Goal: Task Accomplishment & Management: Manage account settings

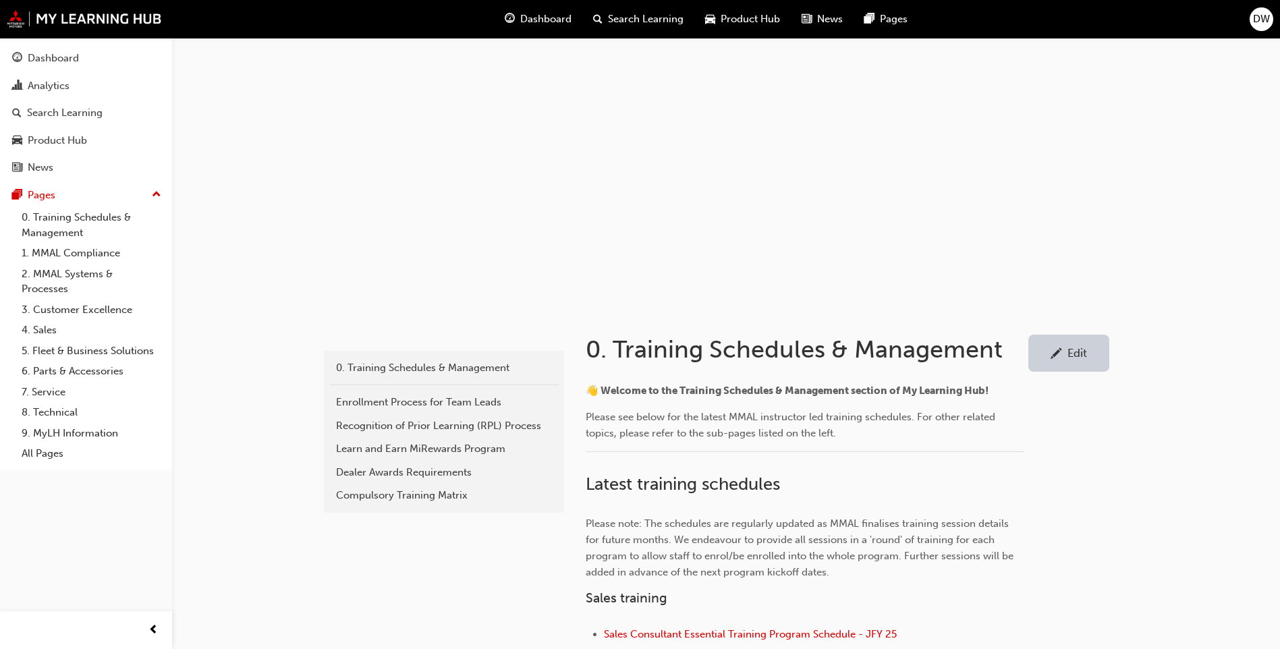
scroll to position [270, 0]
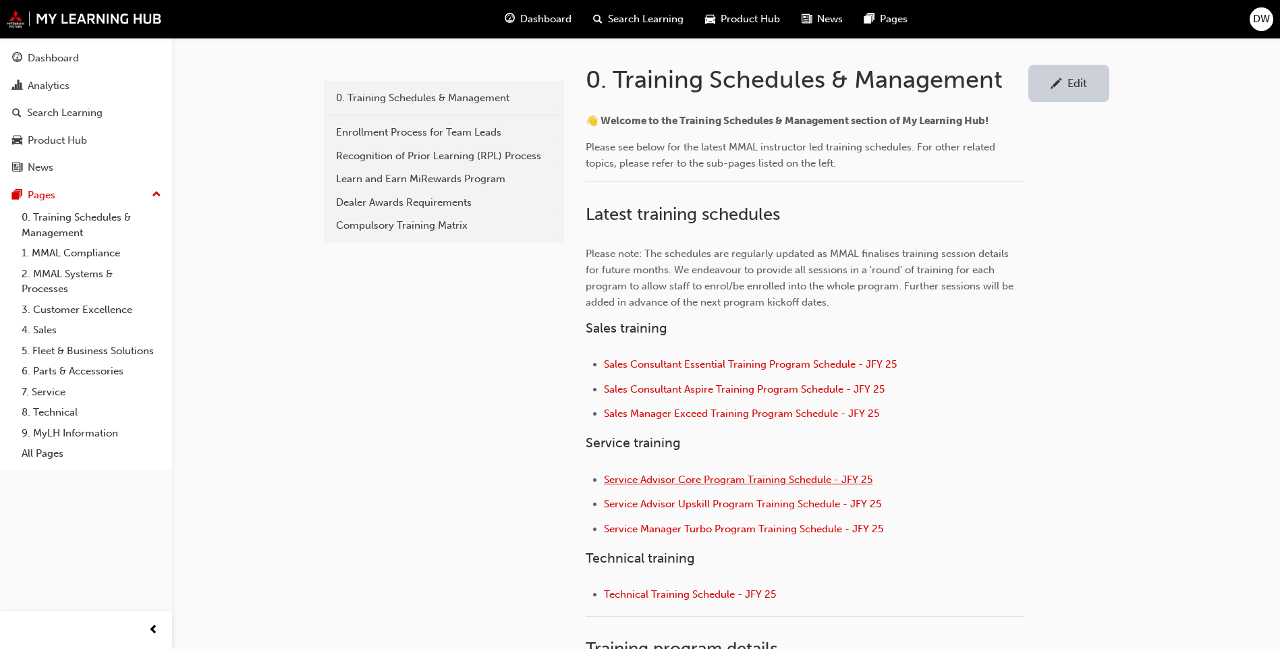
click at [684, 475] on span "Service Advisor Core Program Training Schedule - JFY 25" at bounding box center [738, 480] width 269 height 12
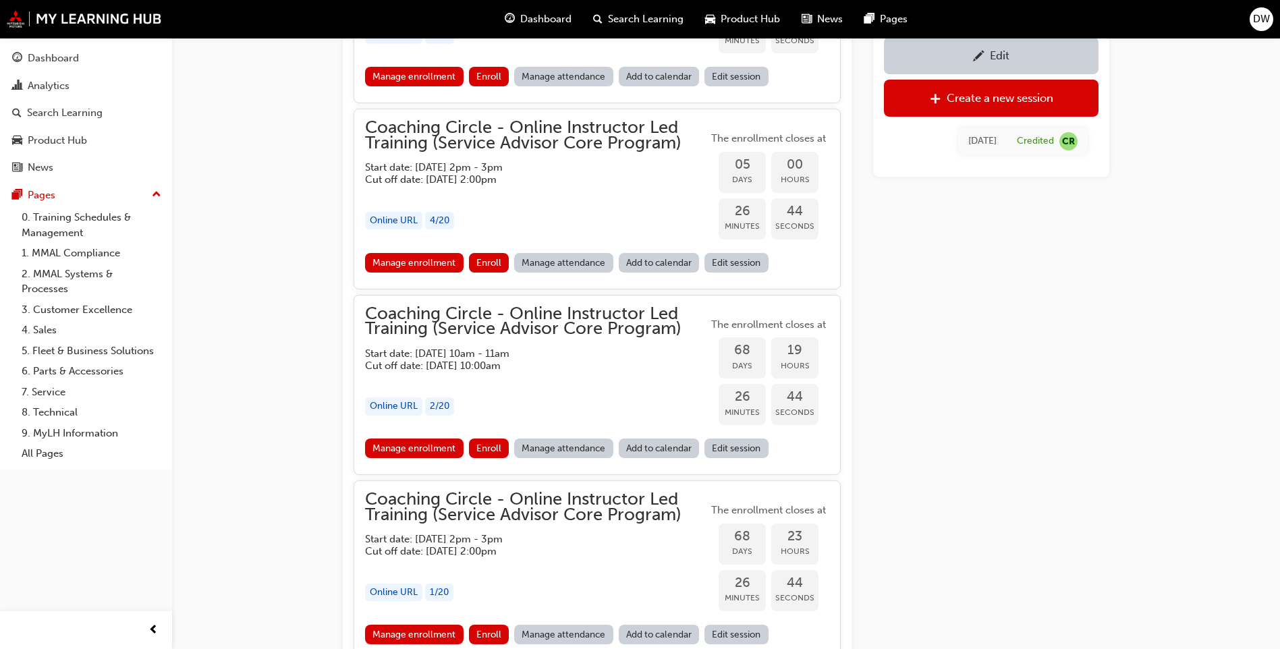
scroll to position [1341, 0]
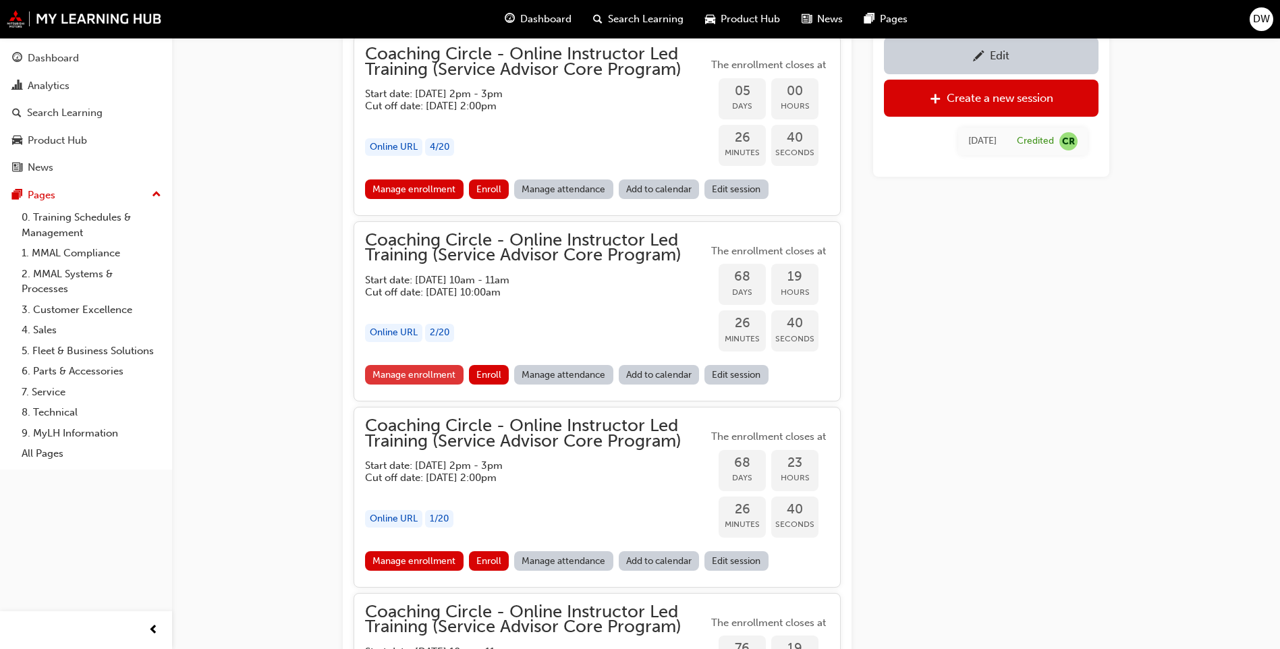
click at [433, 374] on link "Manage enrollment" at bounding box center [414, 375] width 99 height 20
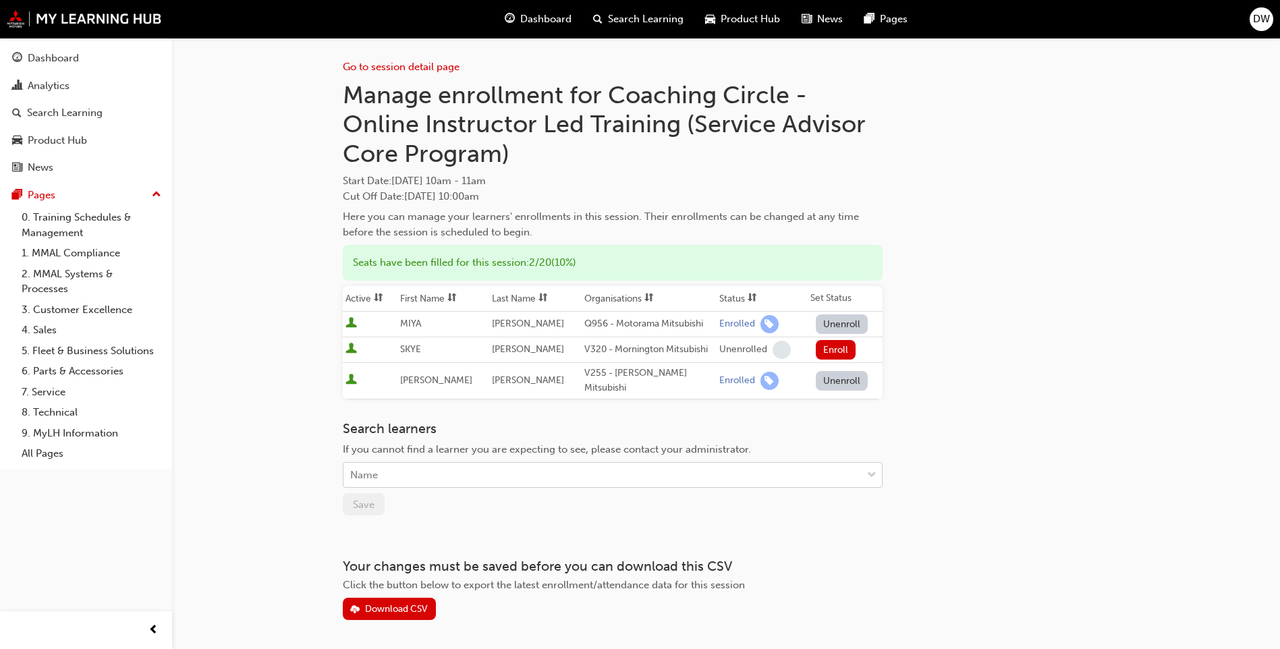
click at [464, 467] on div "Name" at bounding box center [602, 476] width 518 height 24
click at [437, 467] on div "Name" at bounding box center [602, 476] width 518 height 24
type input "reeves"
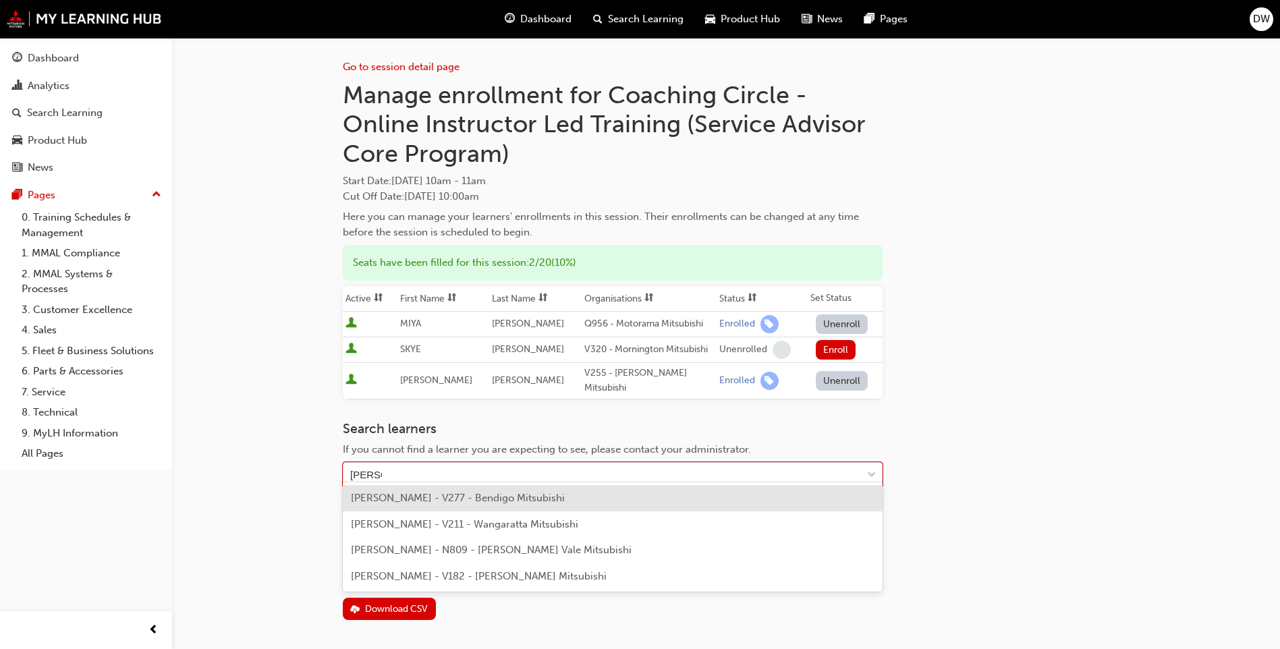
click at [515, 502] on span "ANGELA REEVES - V277 - Bendigo Mitsubishi" at bounding box center [458, 498] width 214 height 12
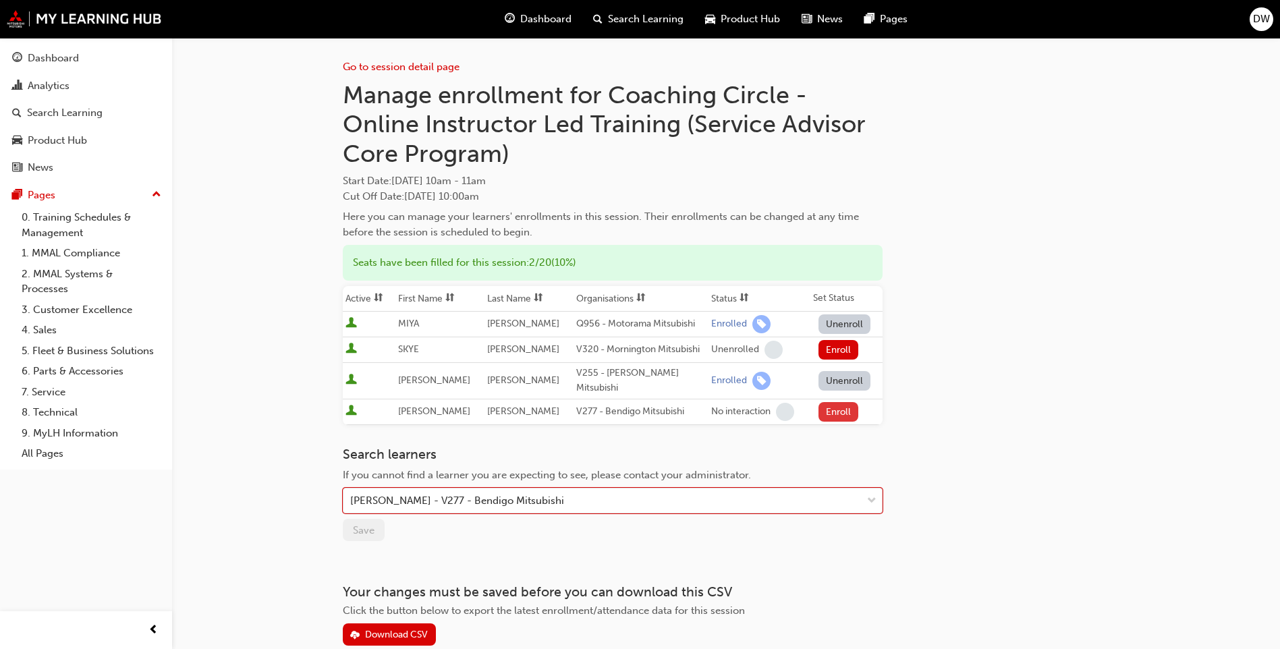
click at [837, 402] on button "Enroll" at bounding box center [838, 412] width 40 height 20
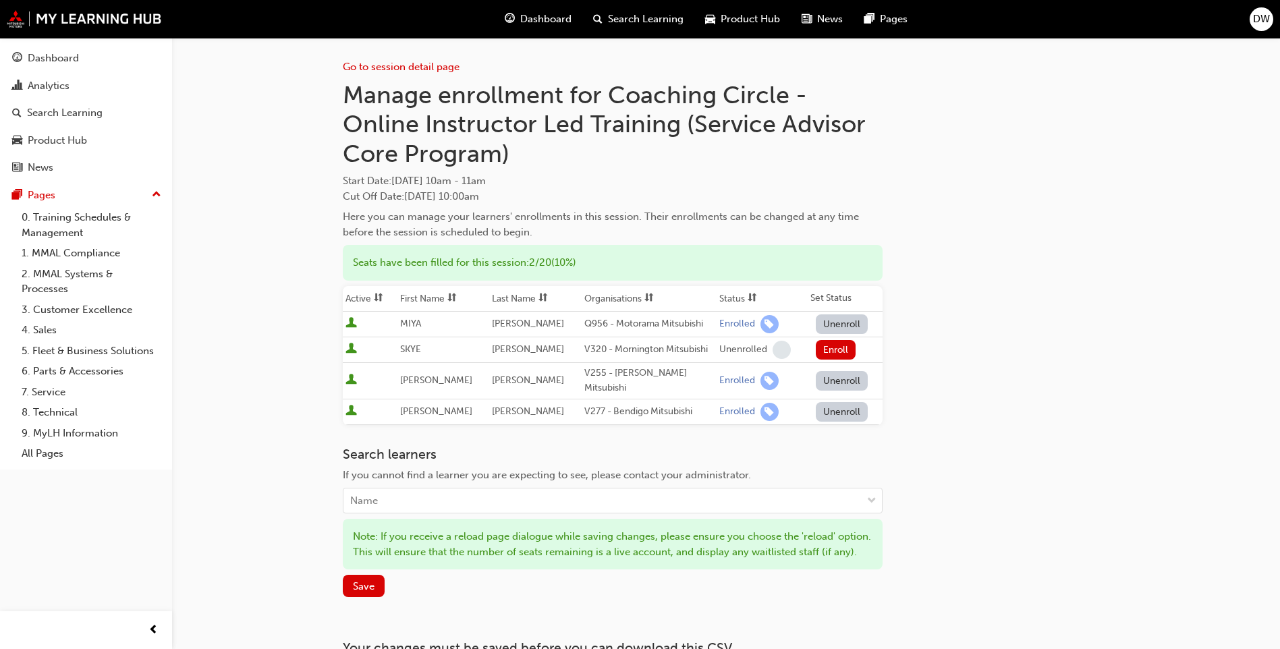
scroll to position [134, 0]
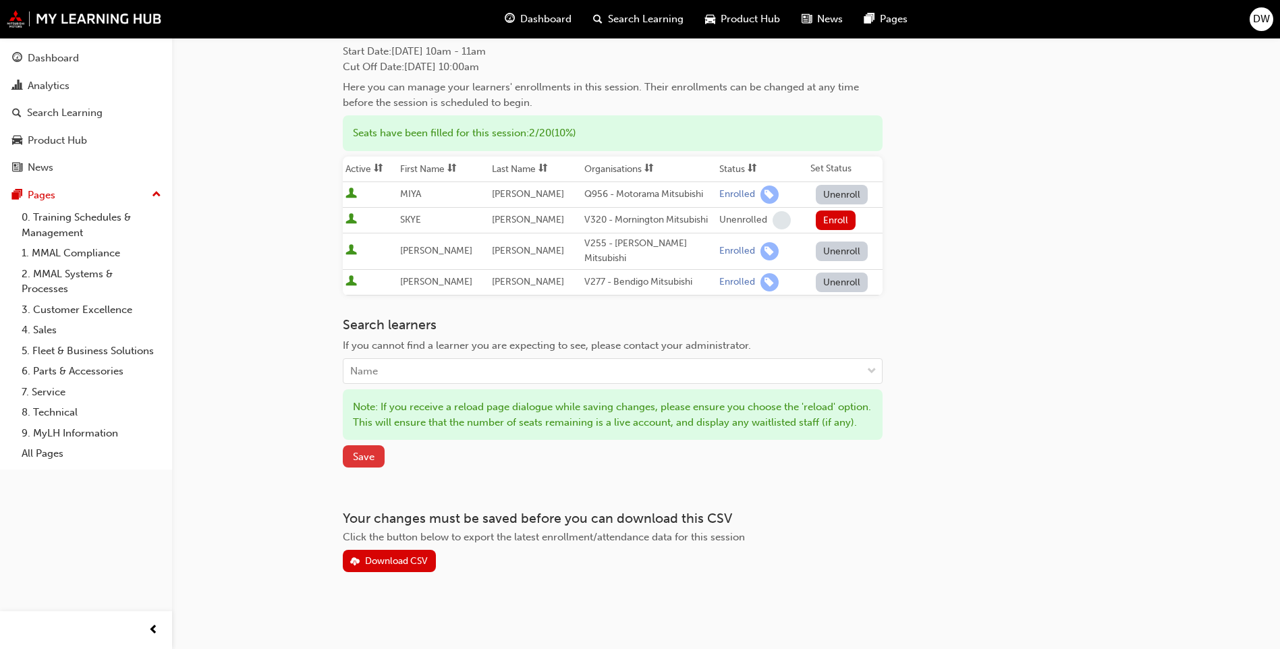
click at [352, 461] on button "Save" at bounding box center [364, 456] width 42 height 22
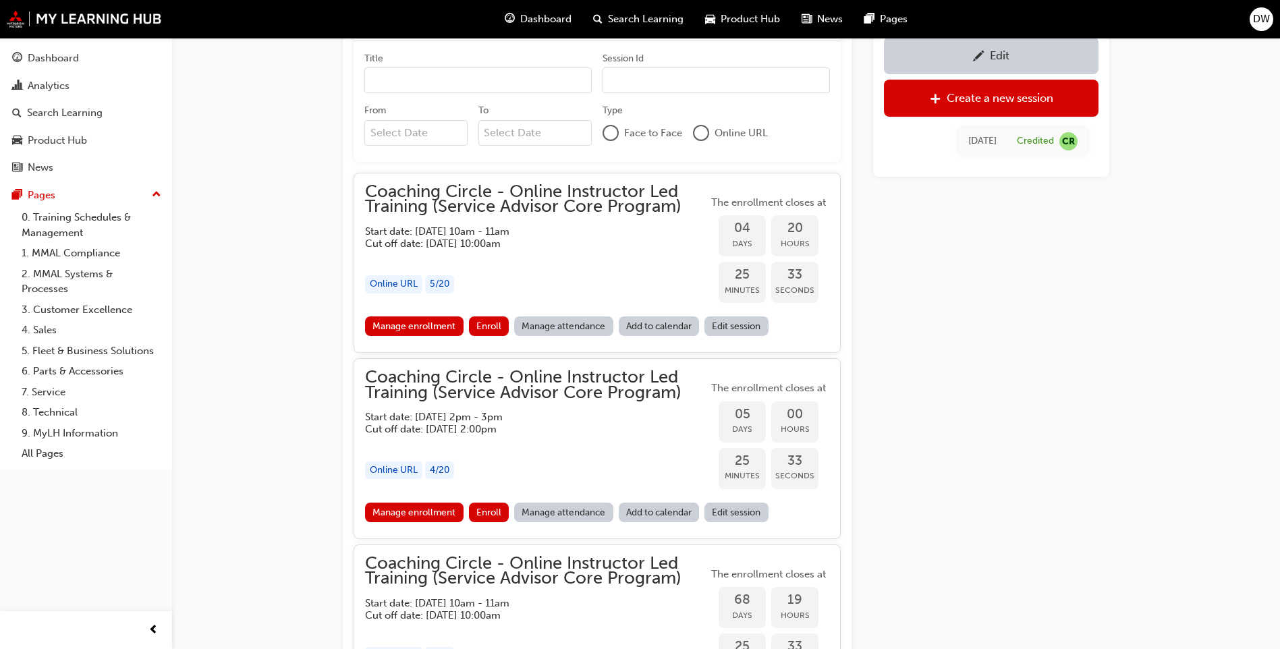
scroll to position [1004, 0]
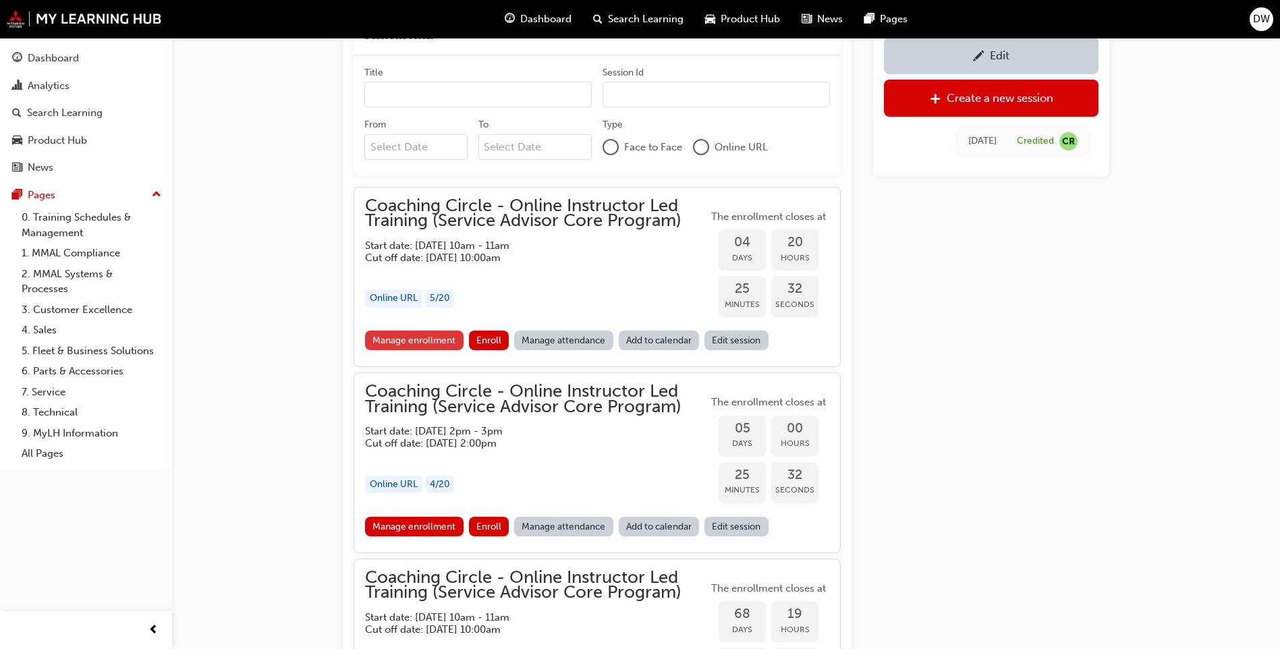
click at [439, 335] on link "Manage enrollment" at bounding box center [414, 341] width 99 height 20
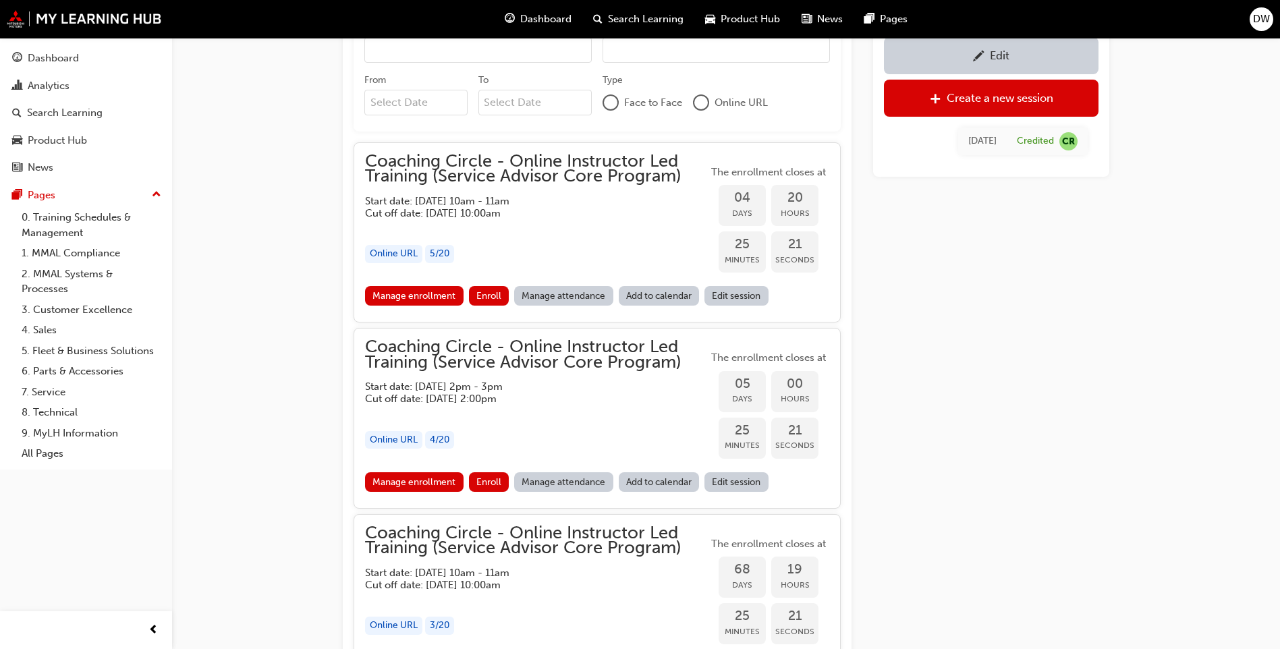
scroll to position [1071, 0]
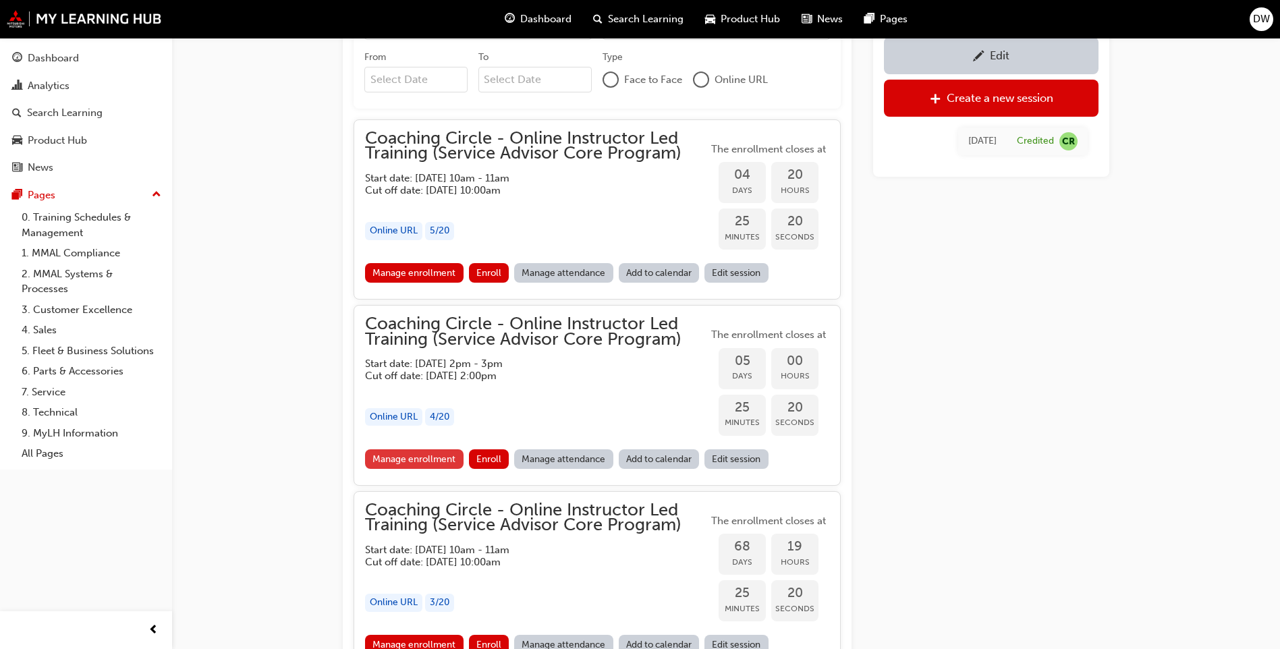
click at [445, 461] on link "Manage enrollment" at bounding box center [414, 459] width 99 height 20
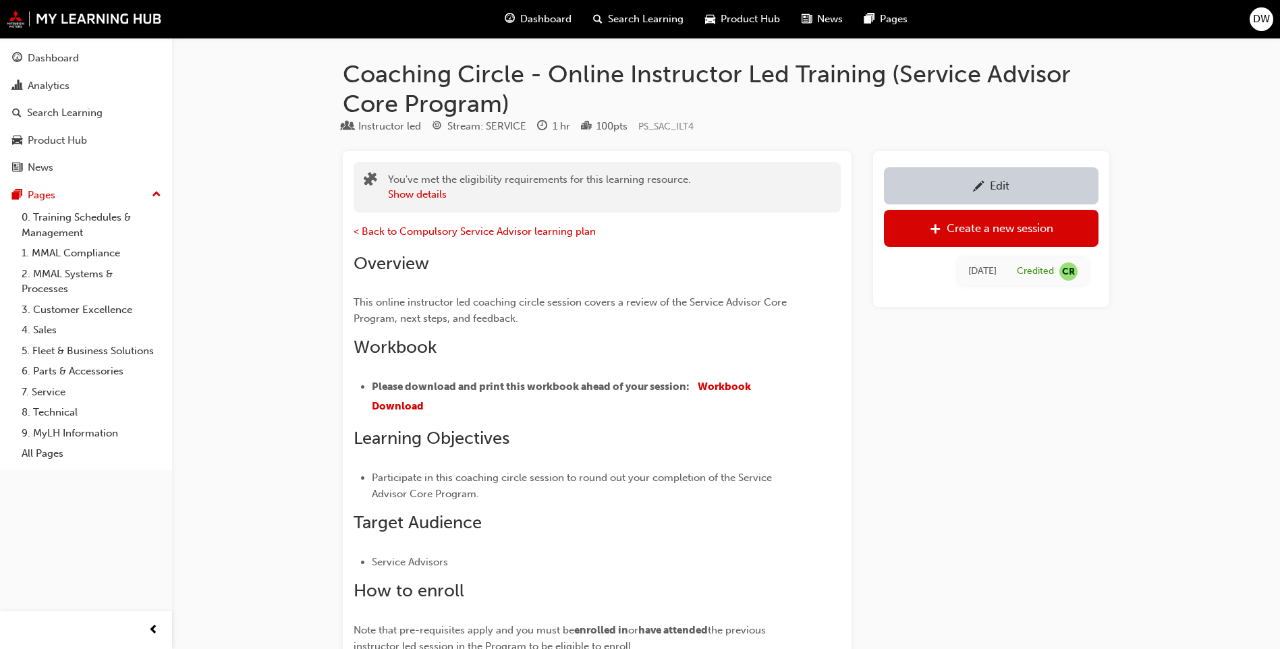
scroll to position [1071, 0]
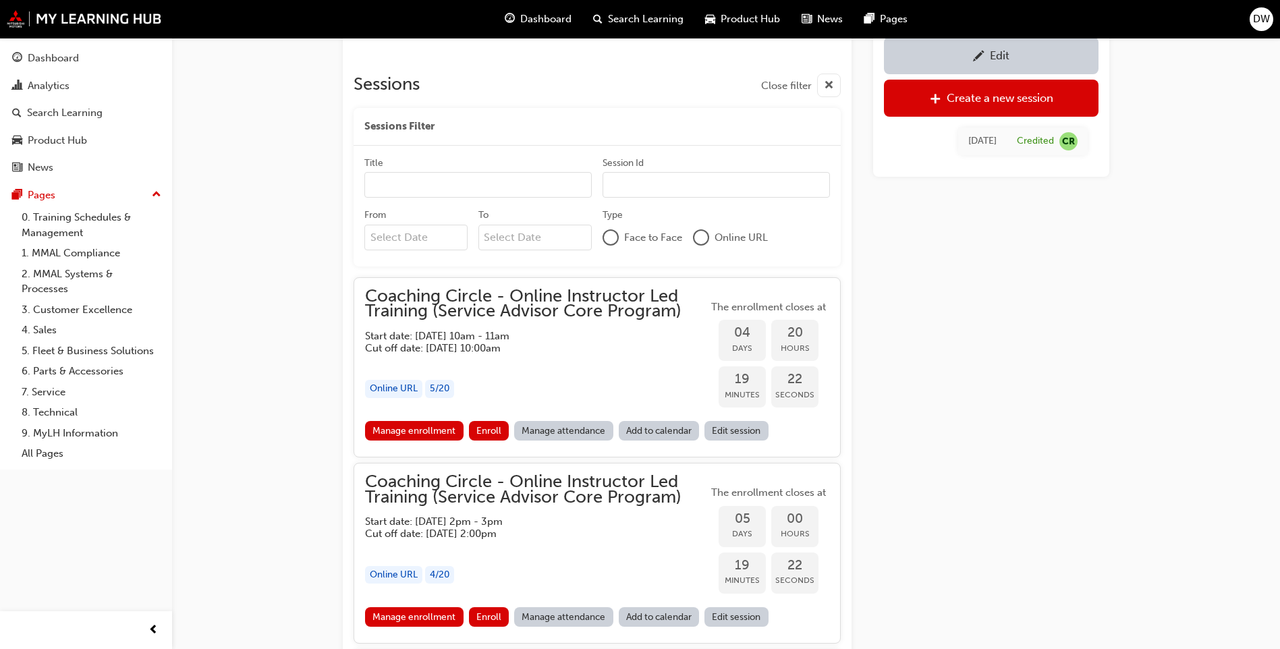
scroll to position [1004, 0]
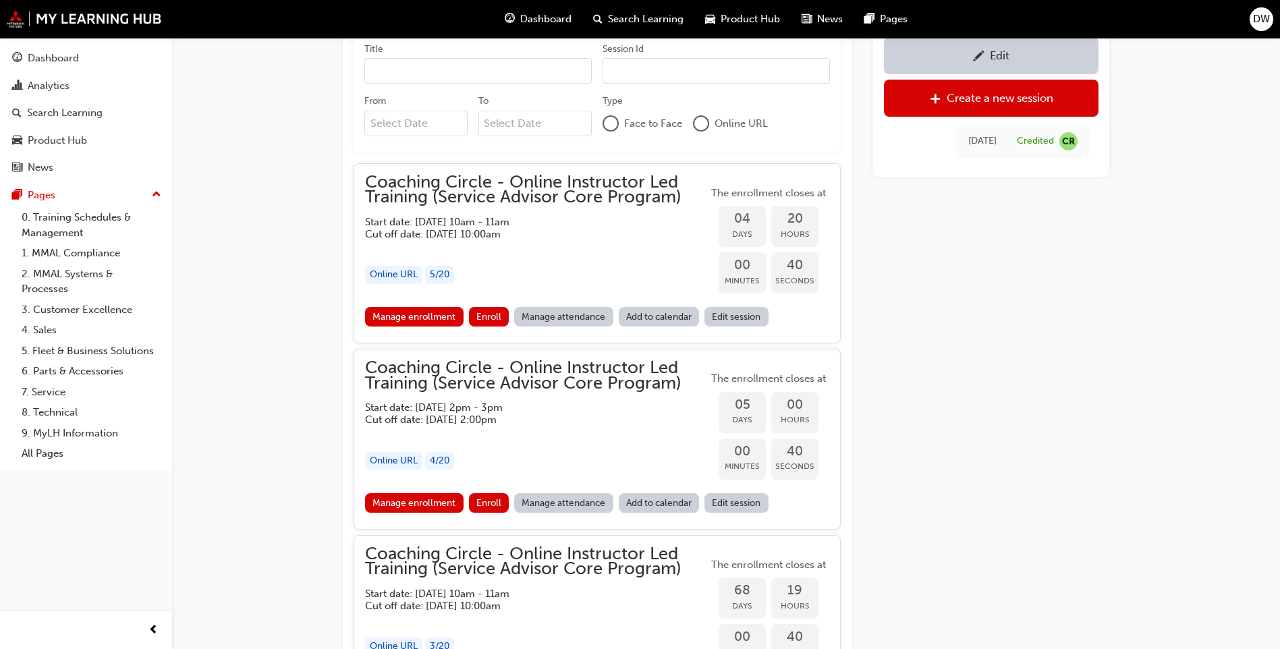
scroll to position [1004, 0]
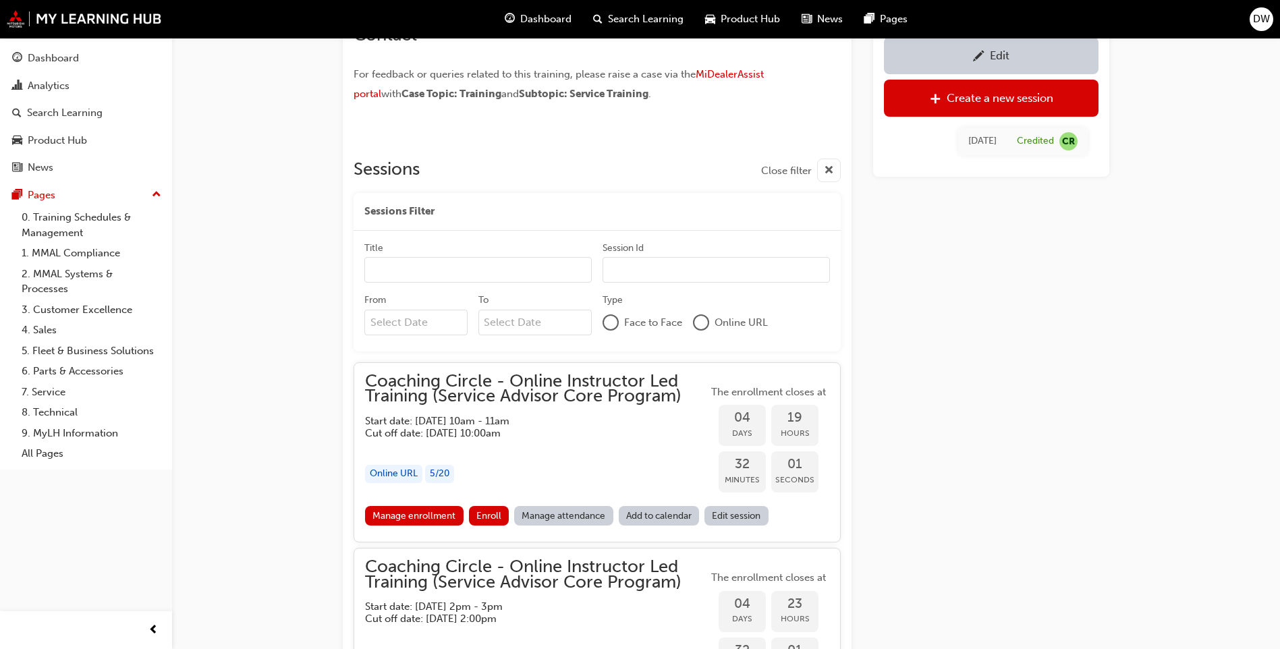
scroll to position [937, 0]
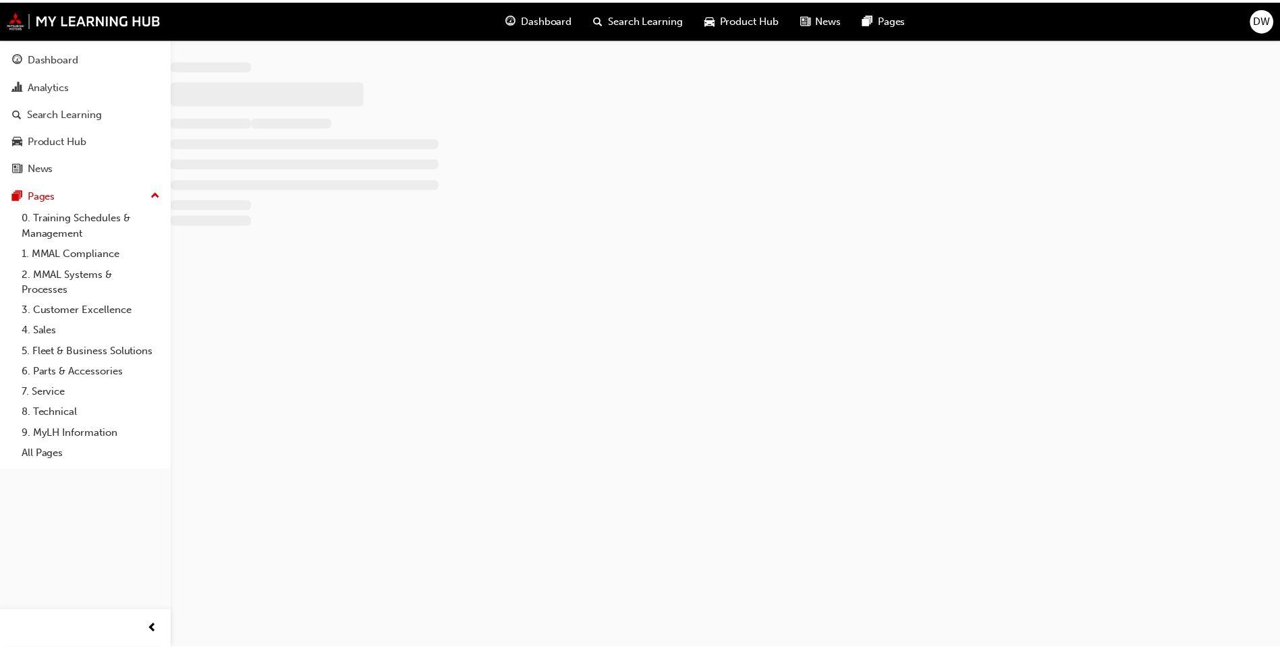
scroll to position [937, 0]
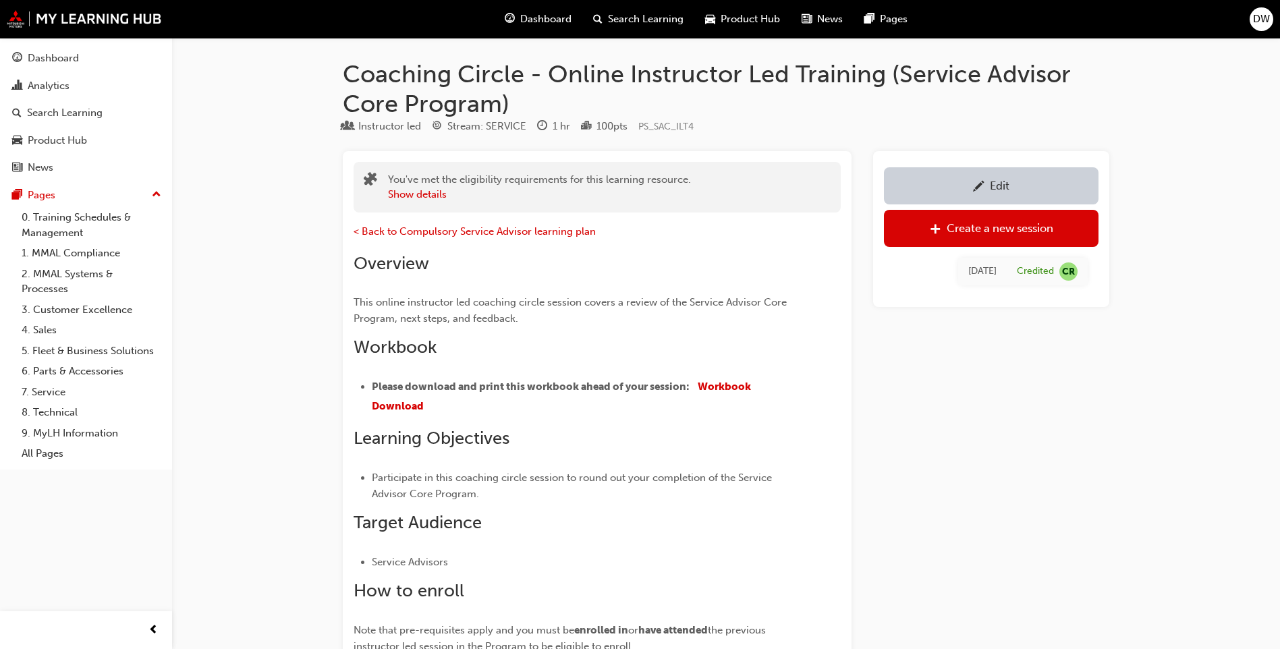
scroll to position [937, 0]
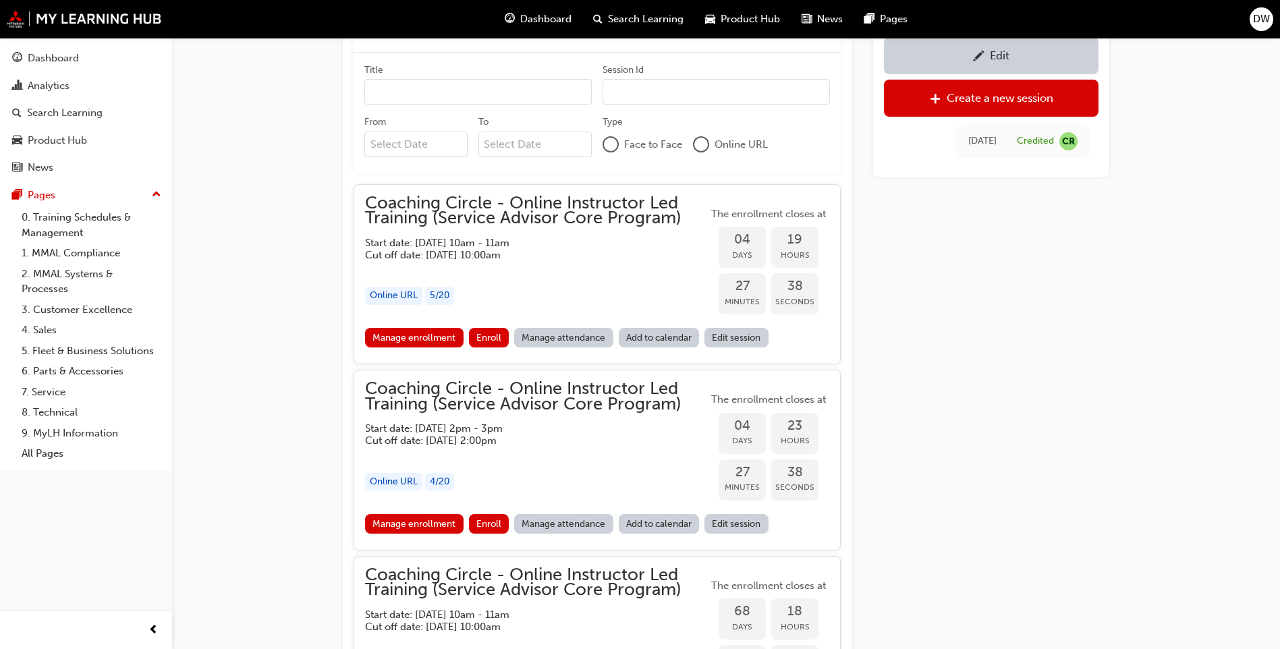
scroll to position [1024, 0]
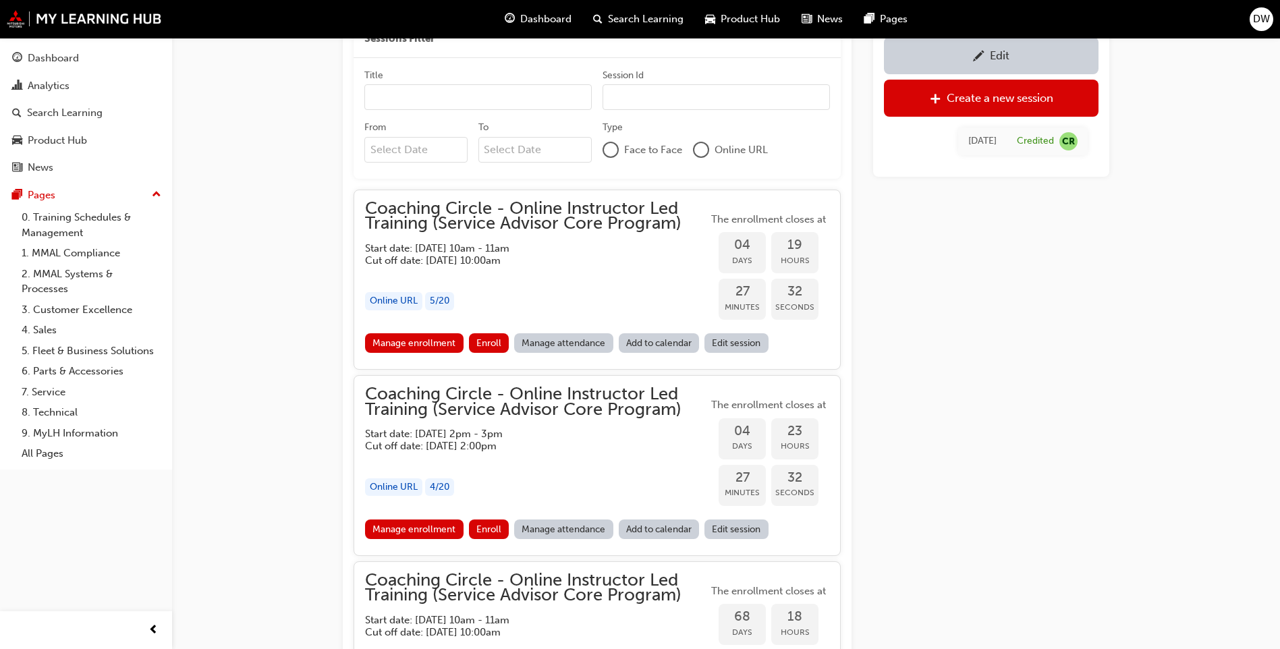
scroll to position [1004, 0]
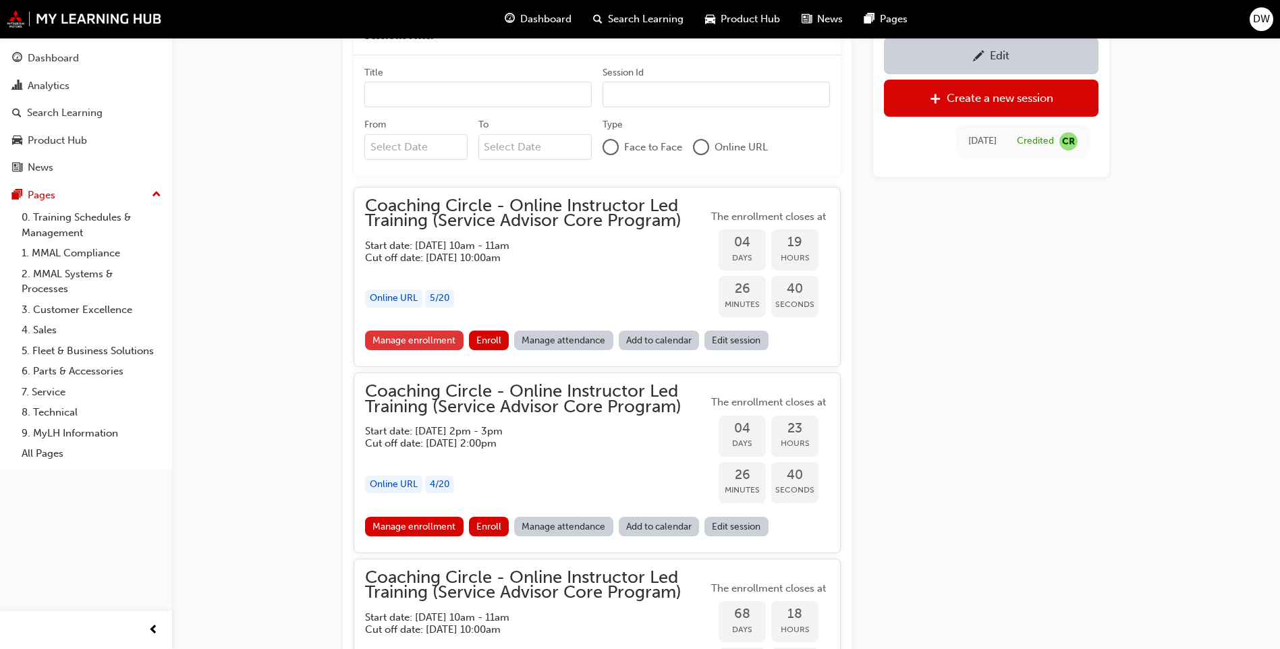
click at [437, 345] on link "Manage enrollment" at bounding box center [414, 341] width 99 height 20
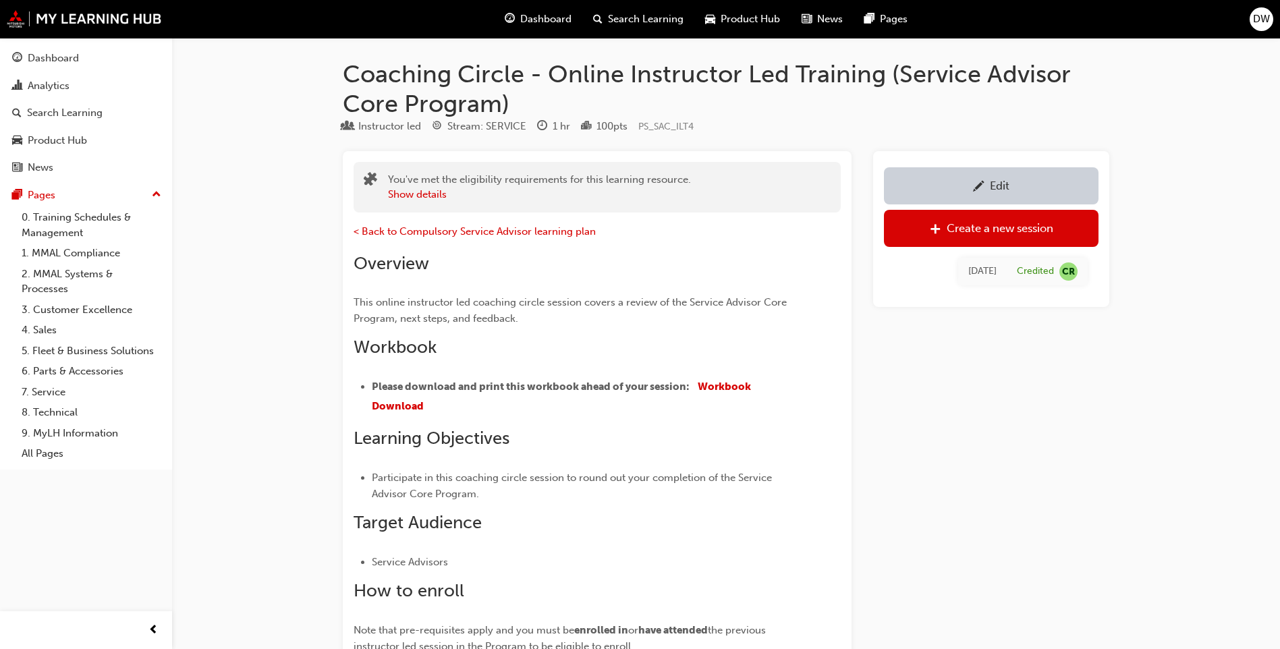
scroll to position [1004, 0]
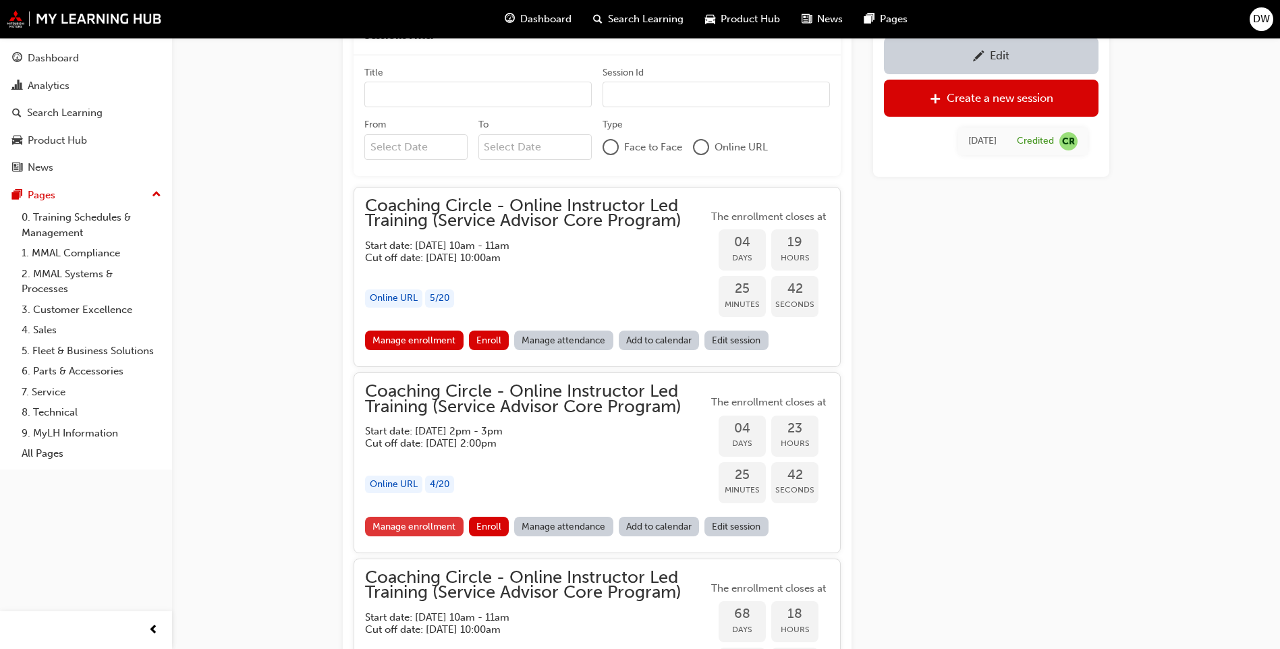
click at [397, 520] on link "Manage enrollment" at bounding box center [414, 527] width 99 height 20
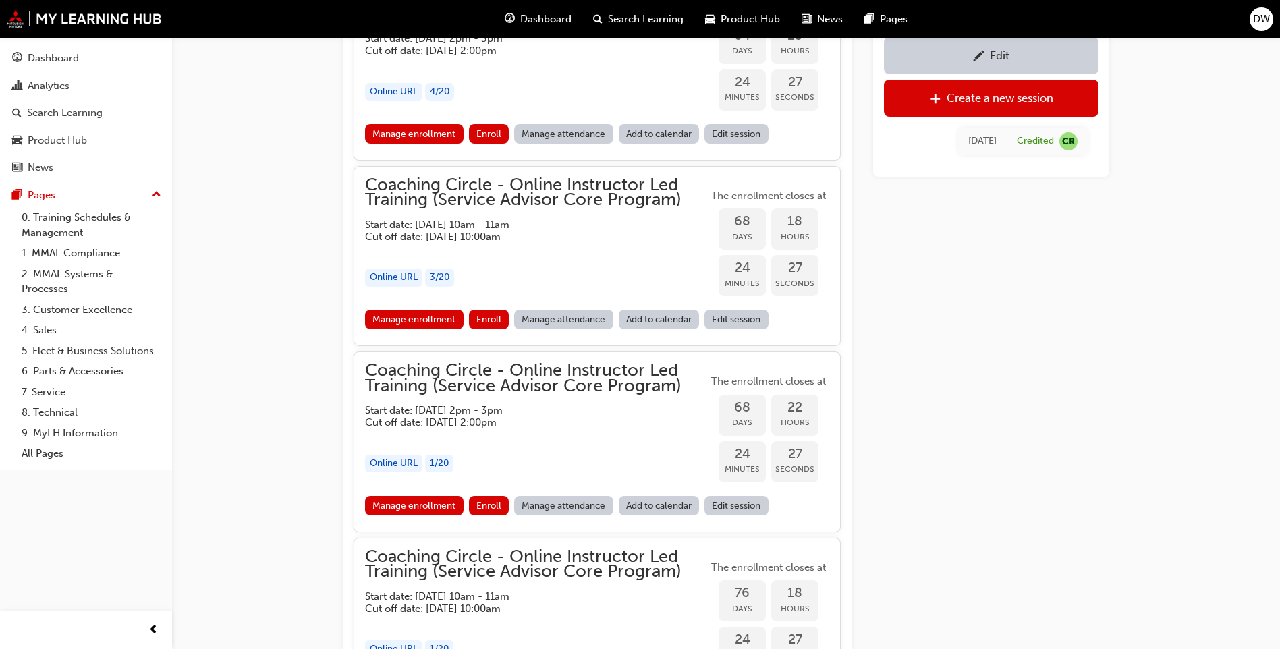
scroll to position [1409, 0]
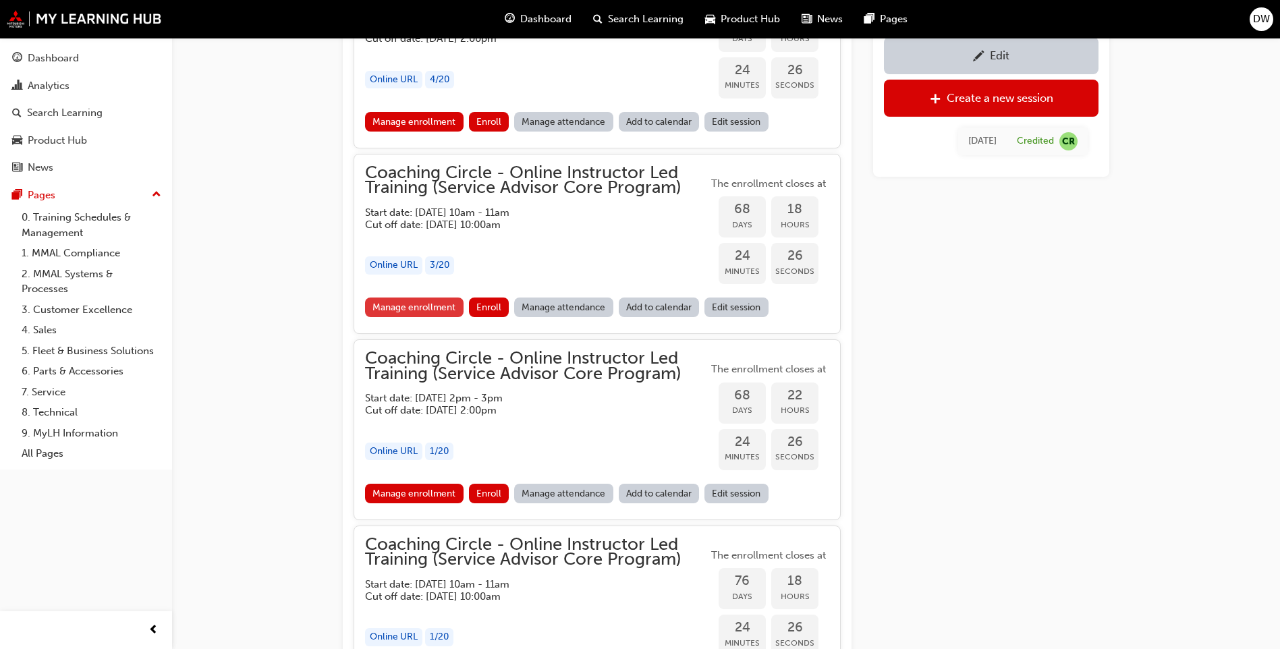
click at [435, 304] on link "Manage enrollment" at bounding box center [414, 308] width 99 height 20
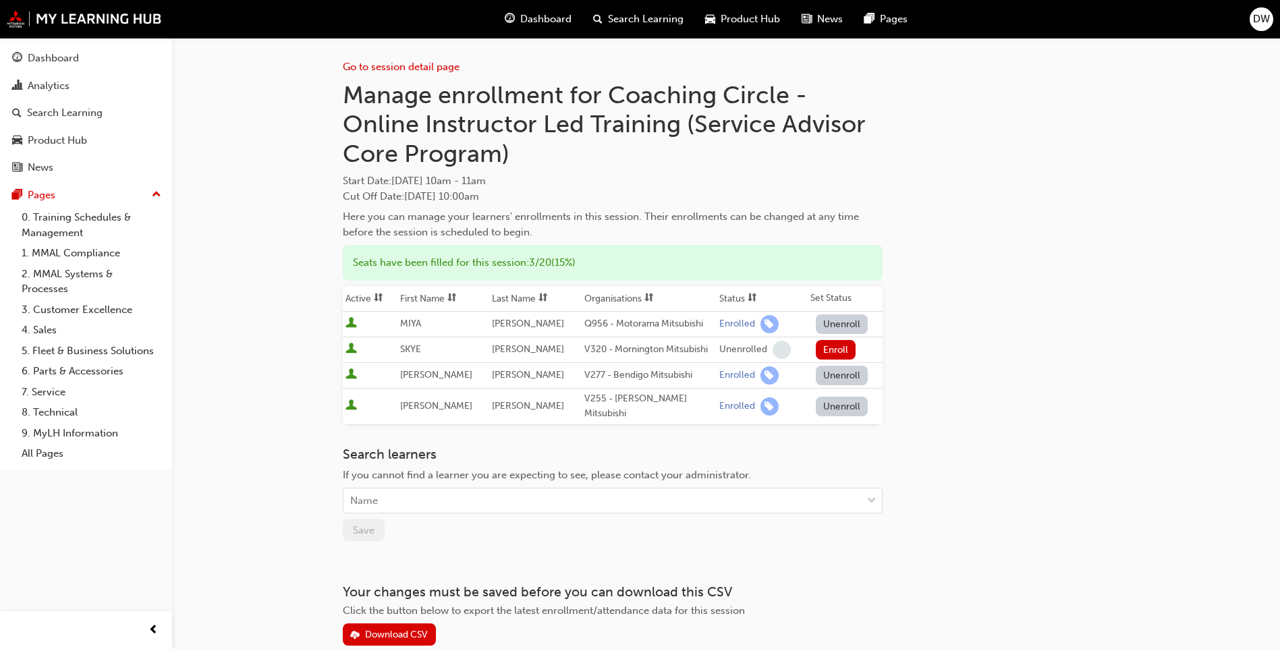
click at [353, 401] on span "User is active" at bounding box center [350, 405] width 11 height 13
click at [428, 400] on span "ANDREW" at bounding box center [436, 405] width 72 height 11
click at [489, 403] on td "NOLAN" at bounding box center [535, 406] width 92 height 36
click at [508, 403] on span "NOLAN" at bounding box center [528, 405] width 72 height 11
click at [43, 86] on div "Analytics" at bounding box center [49, 86] width 42 height 16
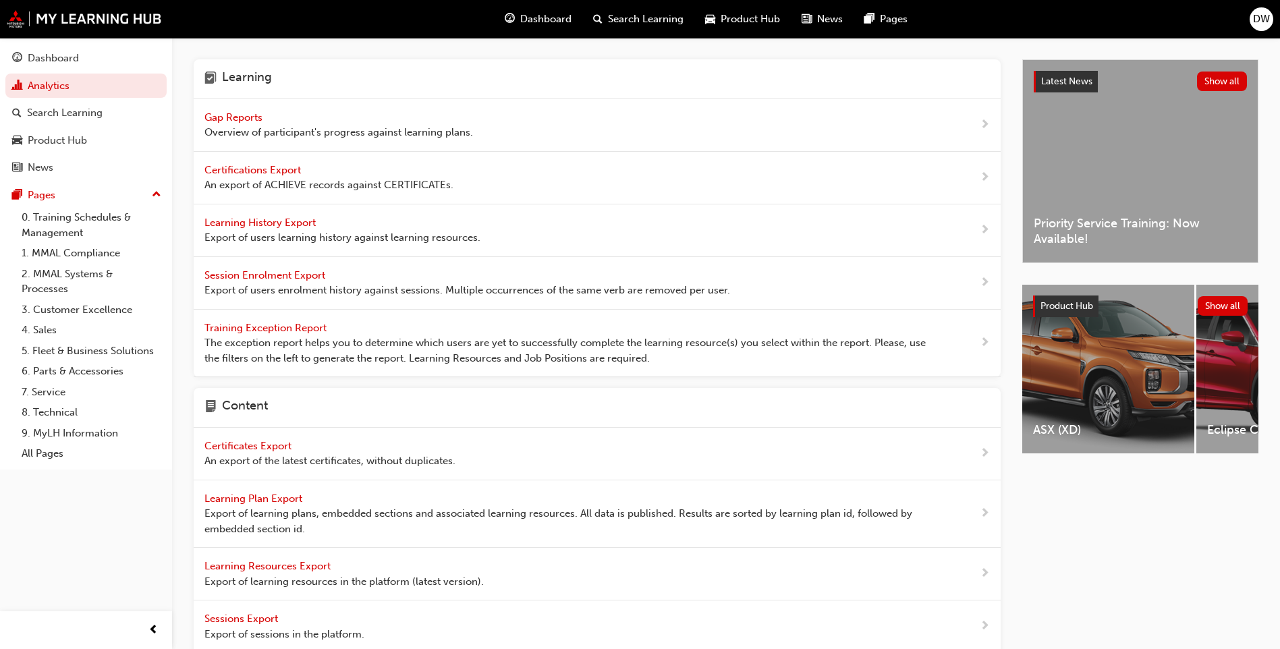
click at [261, 121] on span "Gap Reports" at bounding box center [234, 117] width 61 height 12
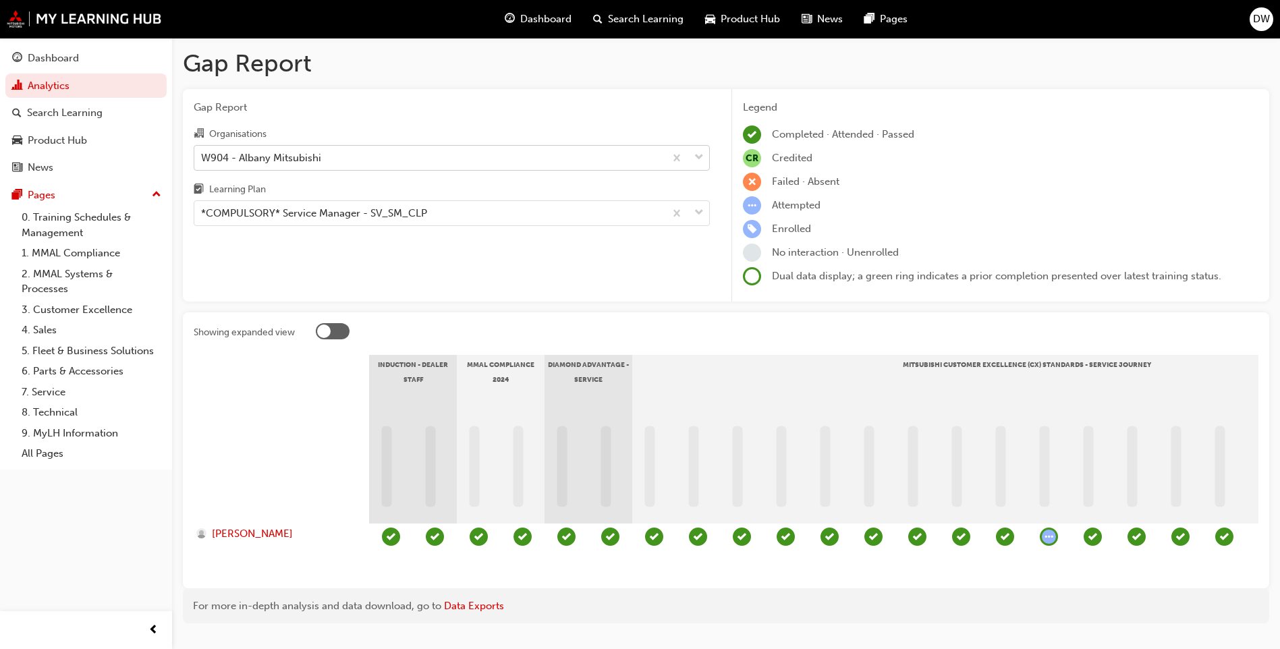
click at [391, 163] on div "W904 - Albany Mitsubishi" at bounding box center [429, 158] width 470 height 24
click at [202, 163] on input "Organisations W904 - Albany Mitsubishi" at bounding box center [201, 156] width 1 height 11
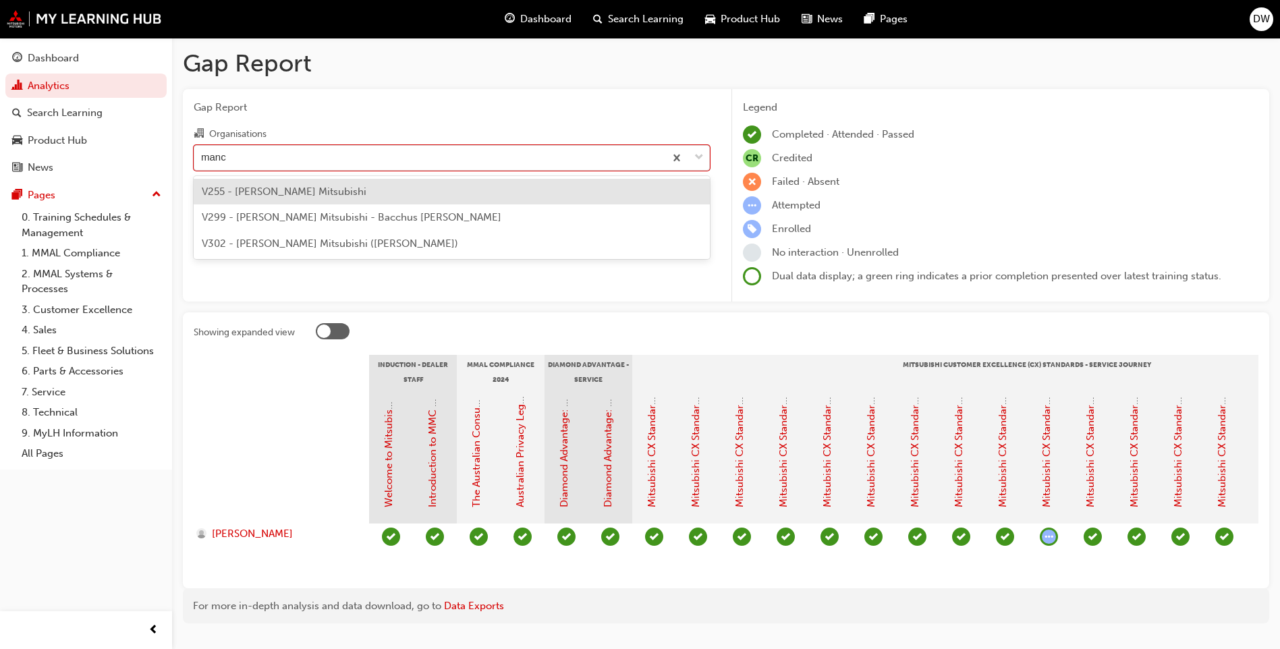
type input "mance"
click at [304, 196] on span "V255 - [PERSON_NAME] Mitsubishi" at bounding box center [284, 192] width 165 height 12
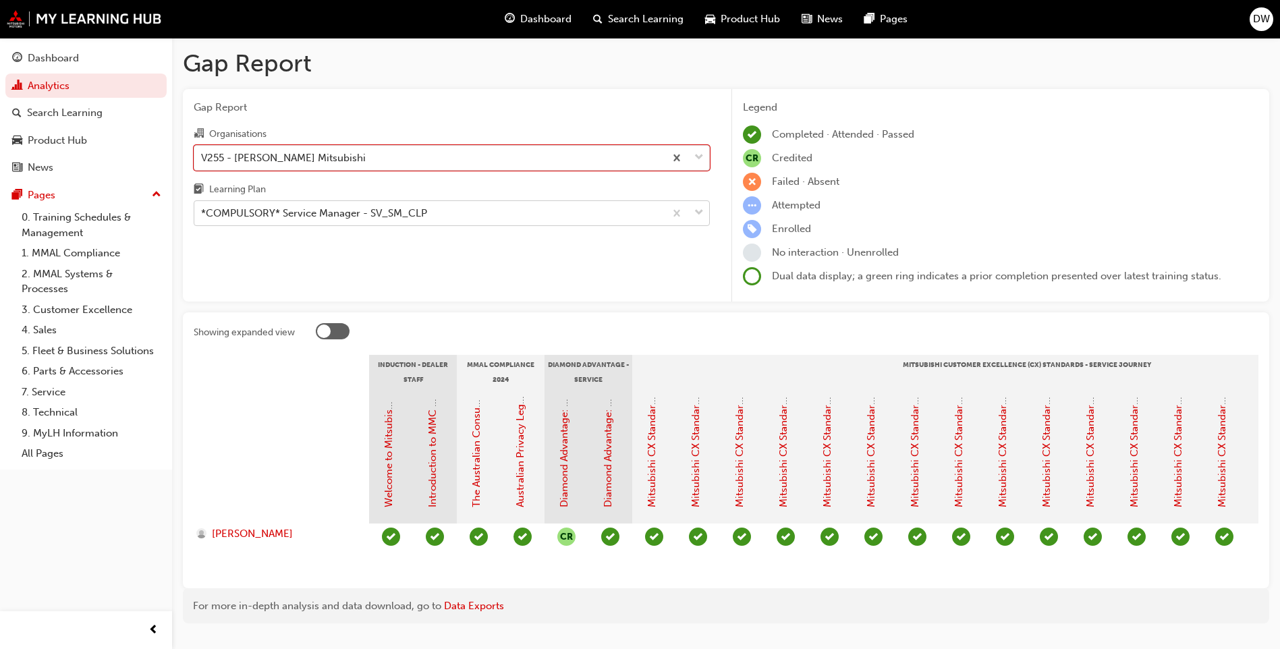
click at [310, 213] on div "*COMPULSORY* Service Manager - SV_SM_CLP" at bounding box center [314, 214] width 226 height 16
click at [202, 213] on input "Learning Plan *COMPULSORY* Service Manager - SV_SM_CLP" at bounding box center [201, 212] width 1 height 11
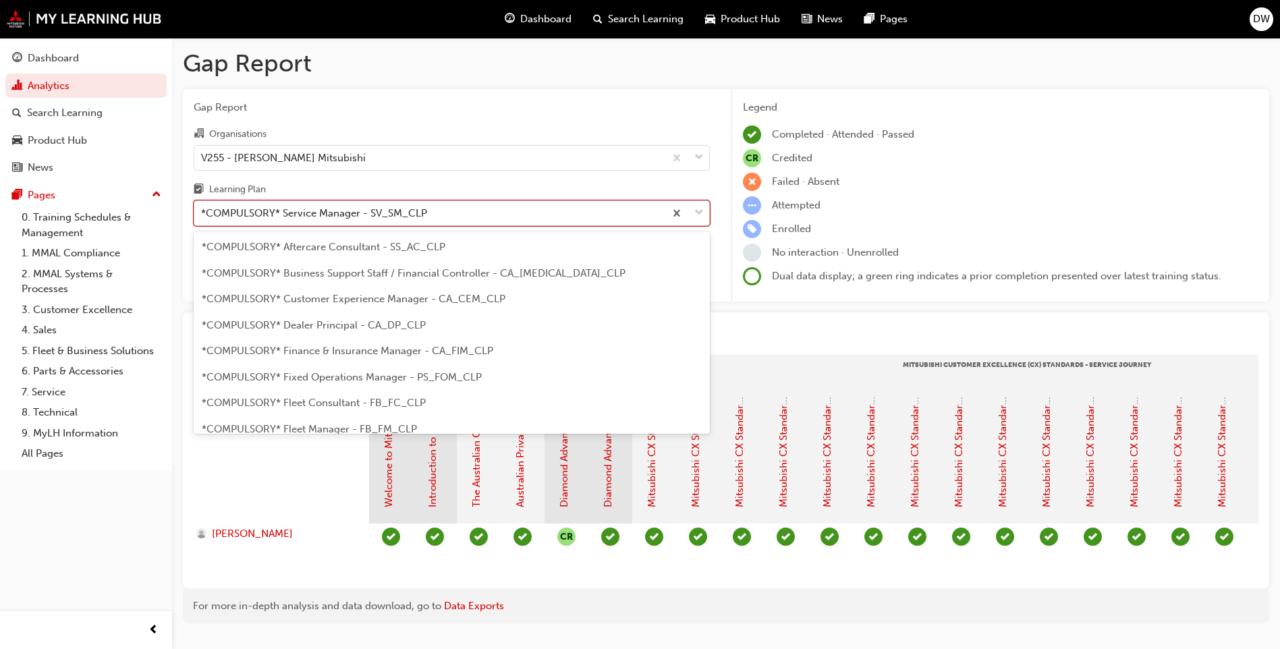
scroll to position [329, 0]
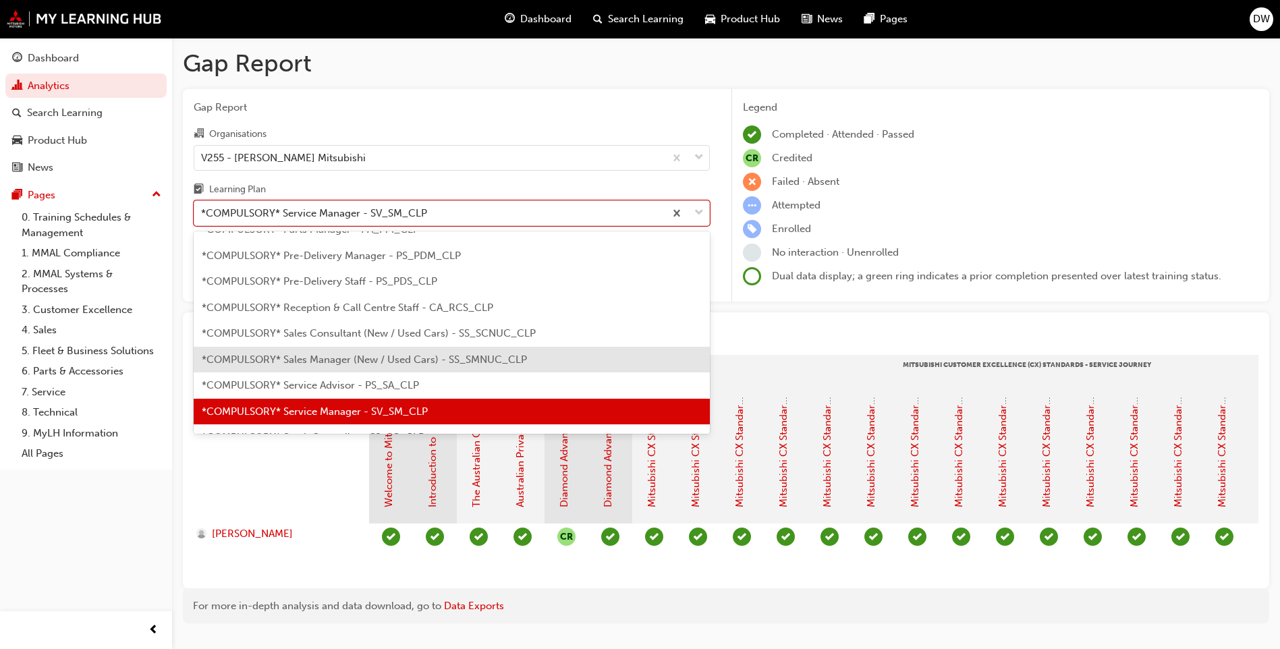
click at [326, 384] on span "*COMPULSORY* Service Advisor - PS_SA_CLP" at bounding box center [310, 385] width 217 height 12
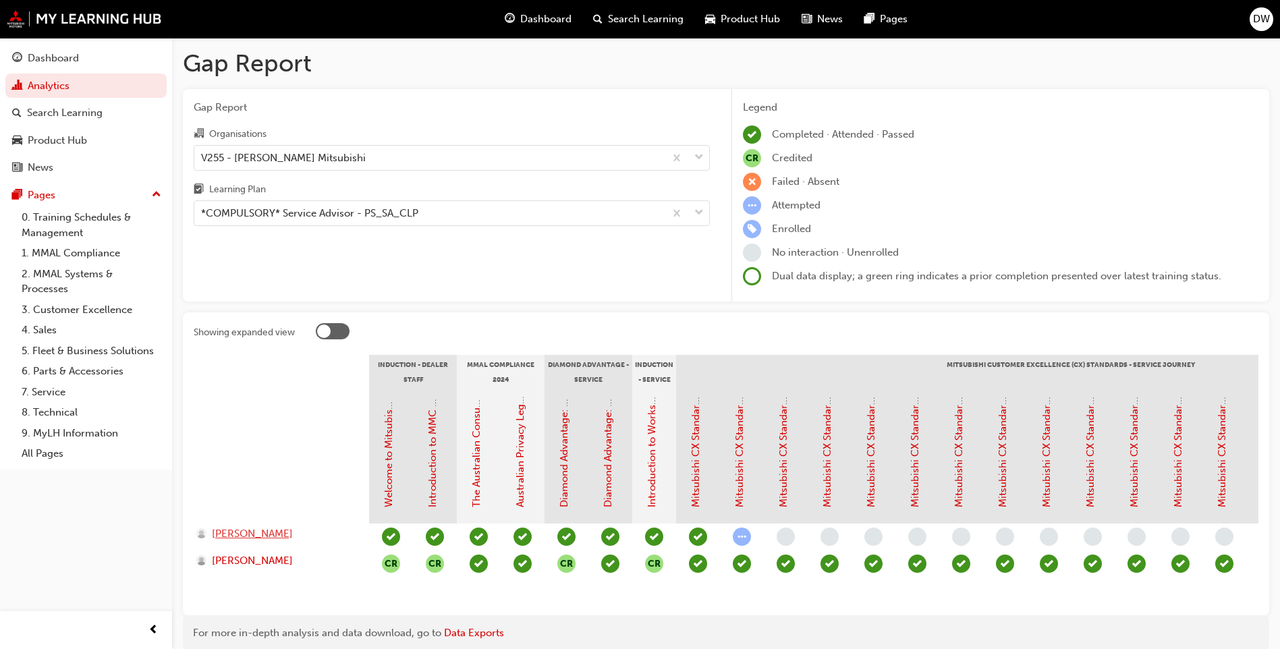
click at [277, 535] on span "ANDREW NOLAN" at bounding box center [252, 534] width 81 height 16
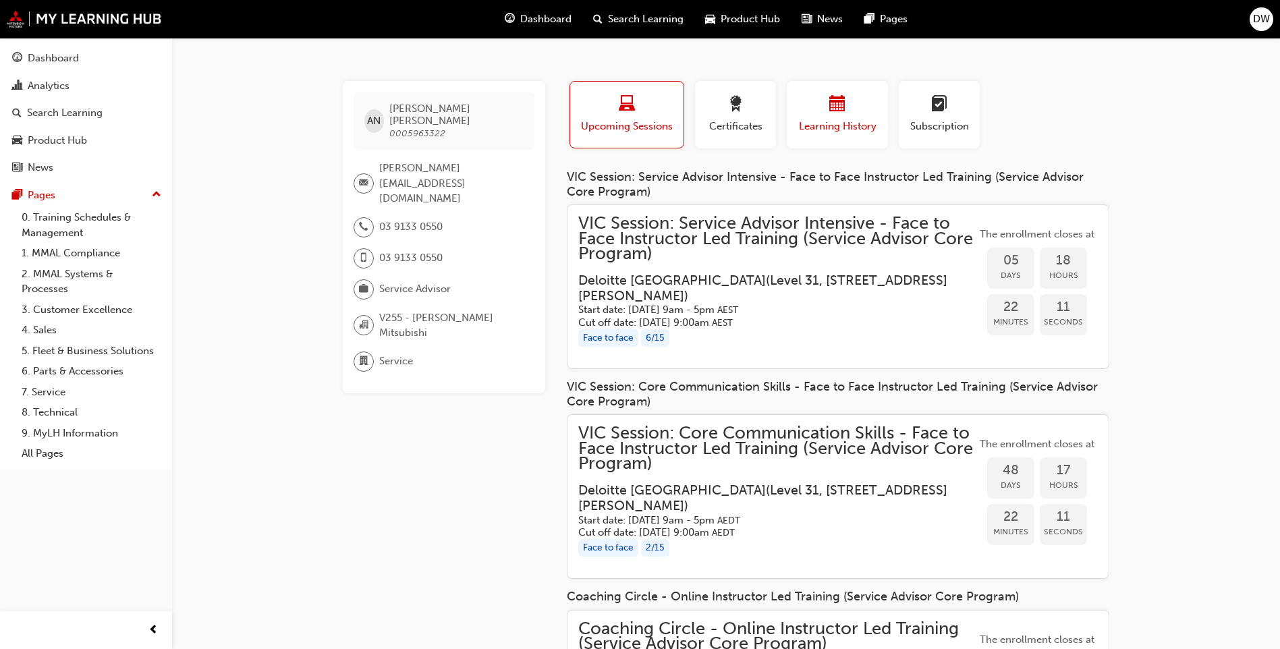
click at [842, 102] on span "calendar-icon" at bounding box center [837, 105] width 16 height 18
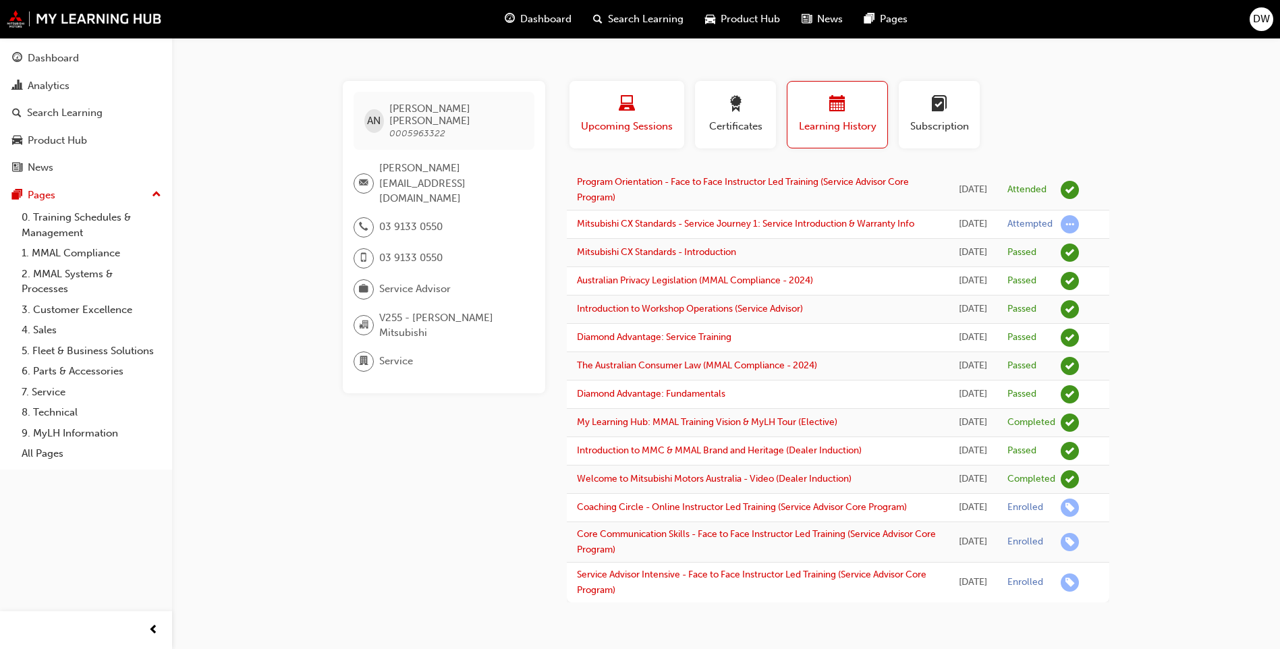
click at [625, 102] on span "laptop-icon" at bounding box center [627, 105] width 16 height 18
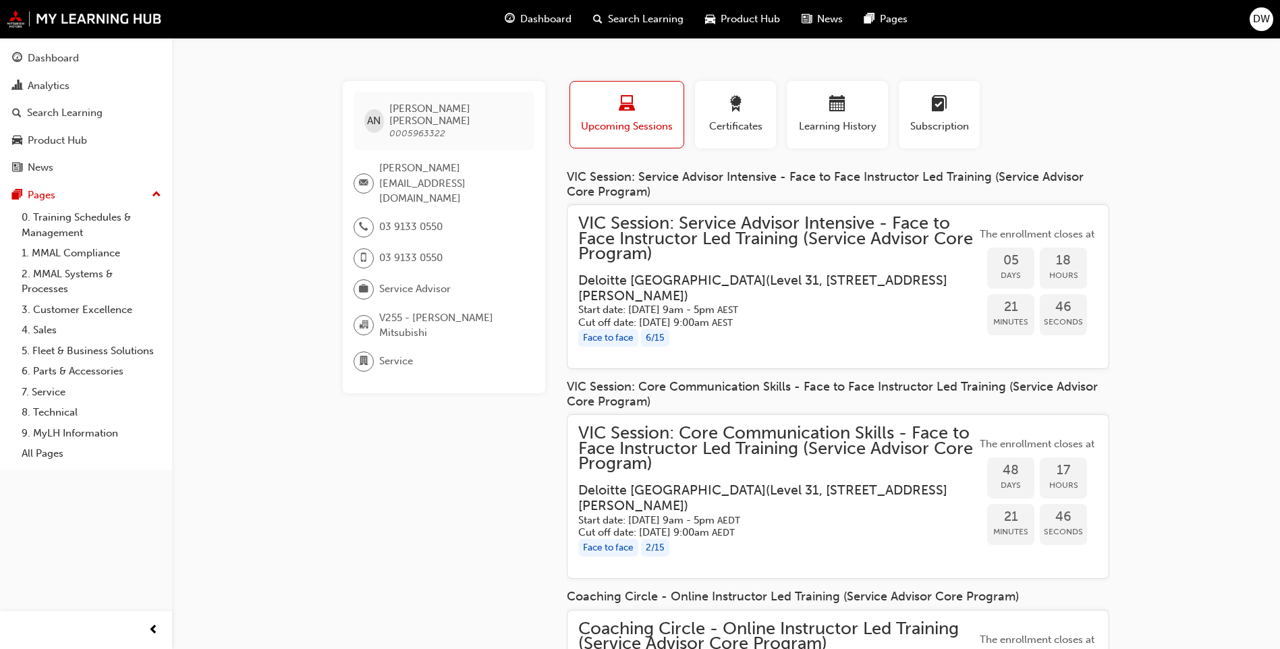
click at [657, 18] on span "Search Learning" at bounding box center [646, 19] width 76 height 16
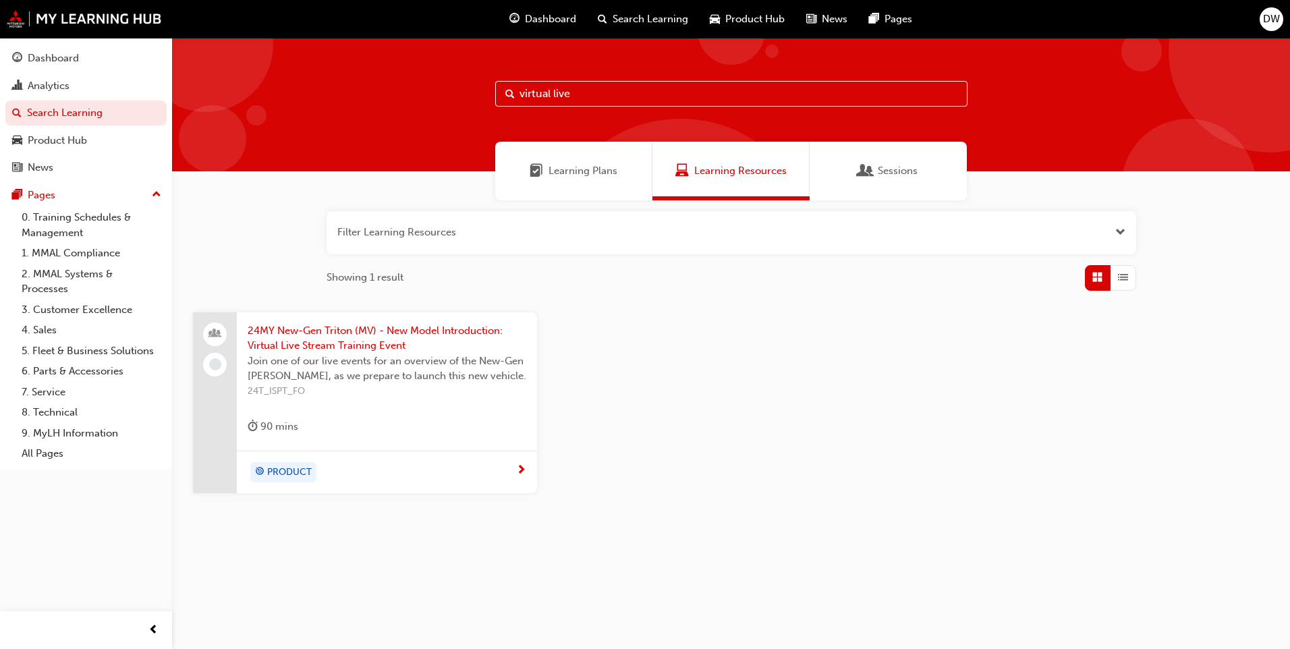
click at [388, 326] on span "24MY New-Gen Triton (MV) - New Model Introduction: Virtual Live Stream Training…" at bounding box center [387, 338] width 279 height 30
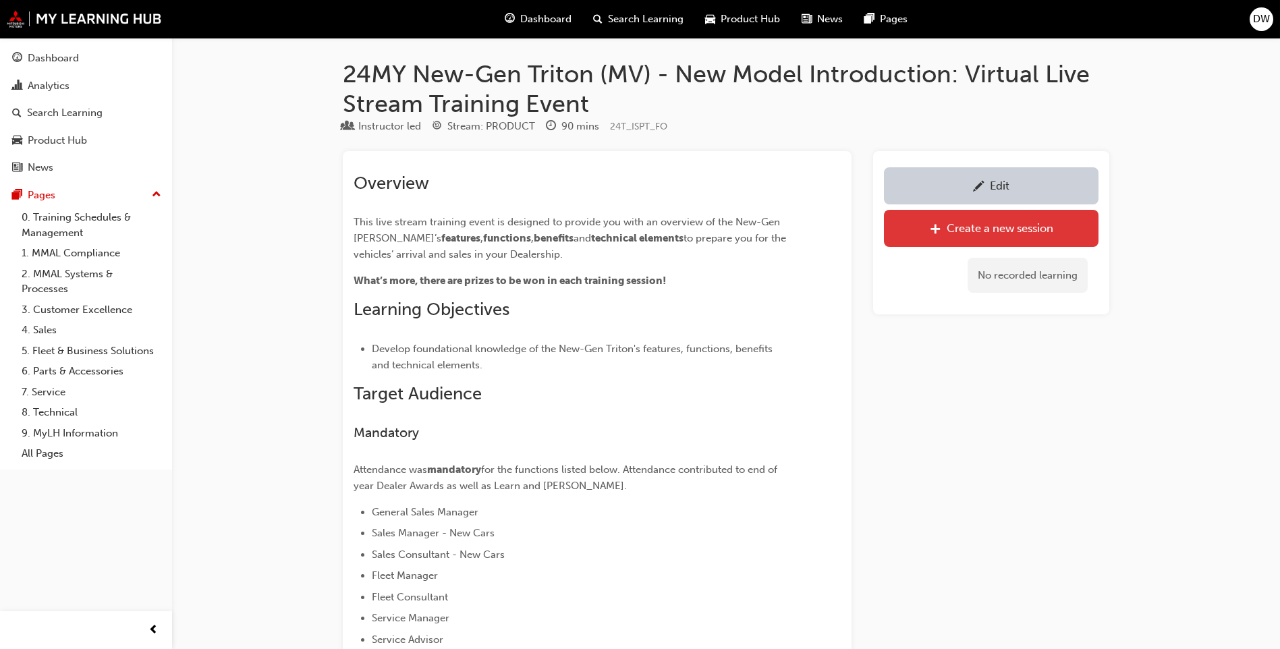
click at [1083, 229] on div "Create a new session" at bounding box center [991, 228] width 194 height 17
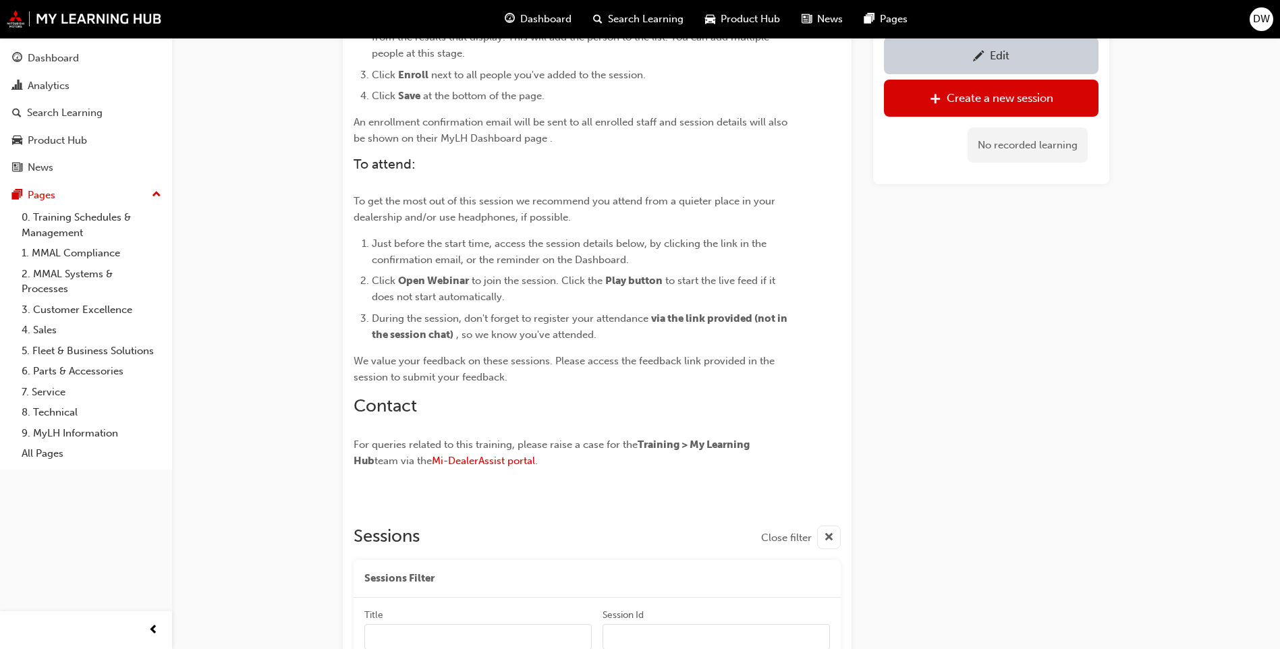
scroll to position [1012, 0]
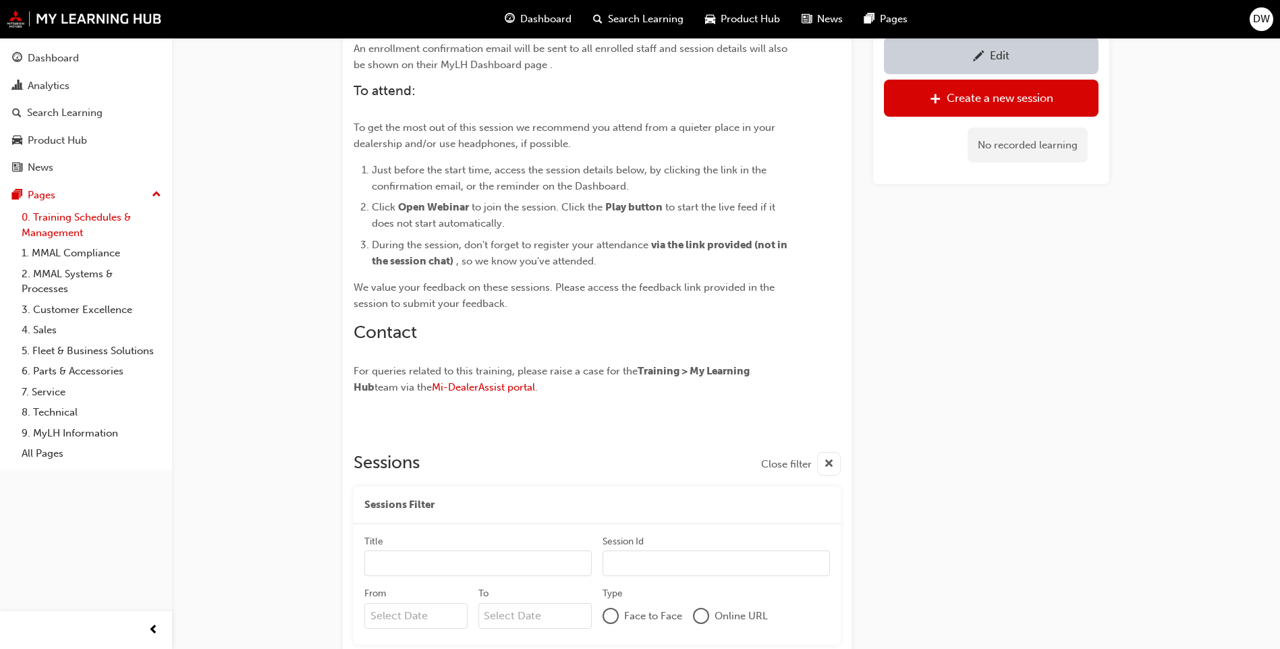
click at [74, 225] on link "0. Training Schedules & Management" at bounding box center [91, 225] width 150 height 36
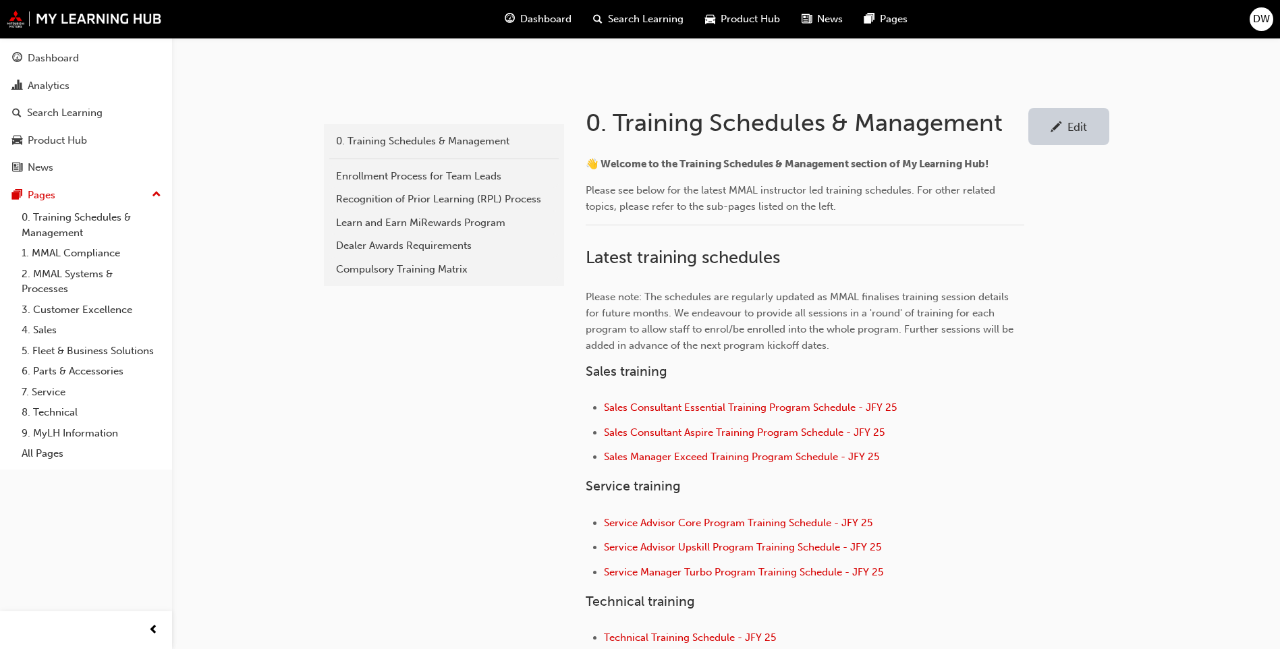
scroll to position [270, 0]
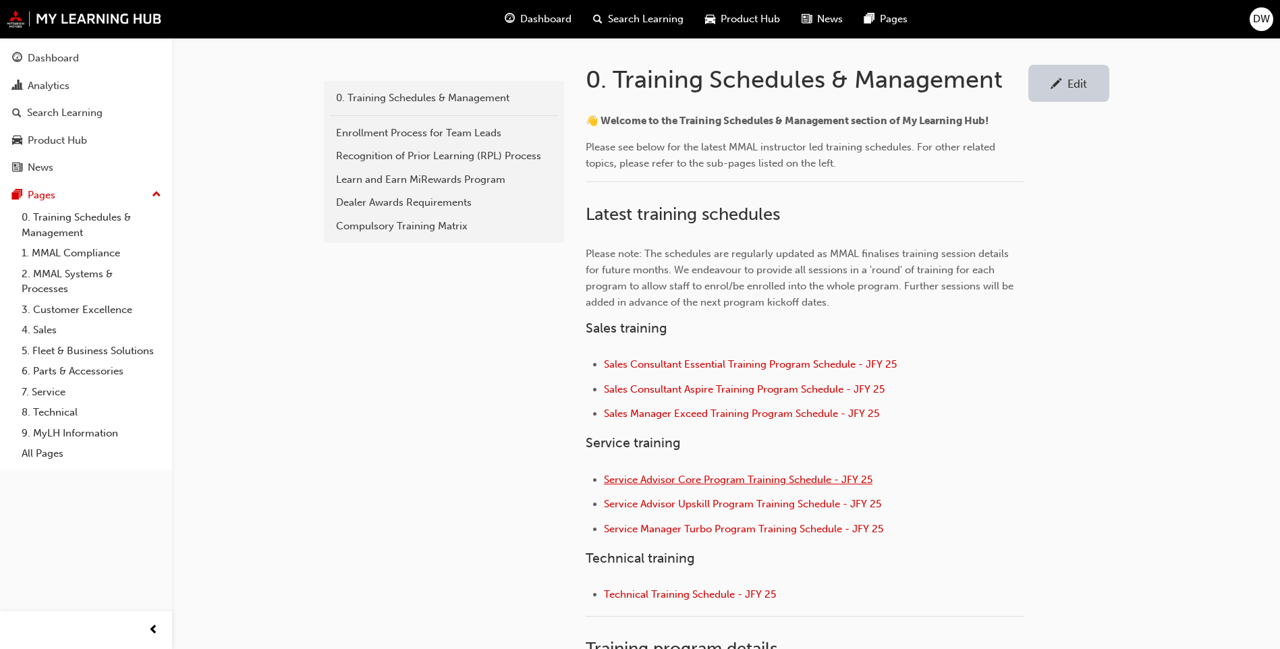
click at [743, 482] on span "Service Advisor Core Program Training Schedule - JFY 25" at bounding box center [738, 480] width 269 height 12
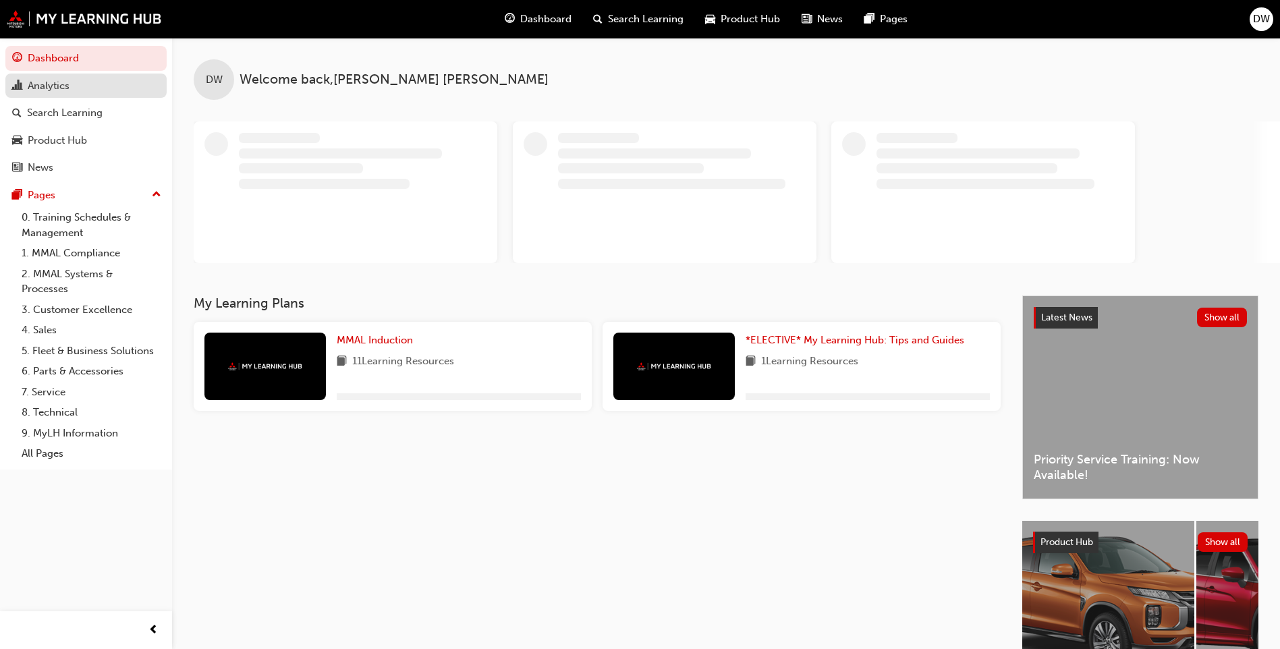
click at [55, 88] on div "Analytics" at bounding box center [49, 86] width 42 height 16
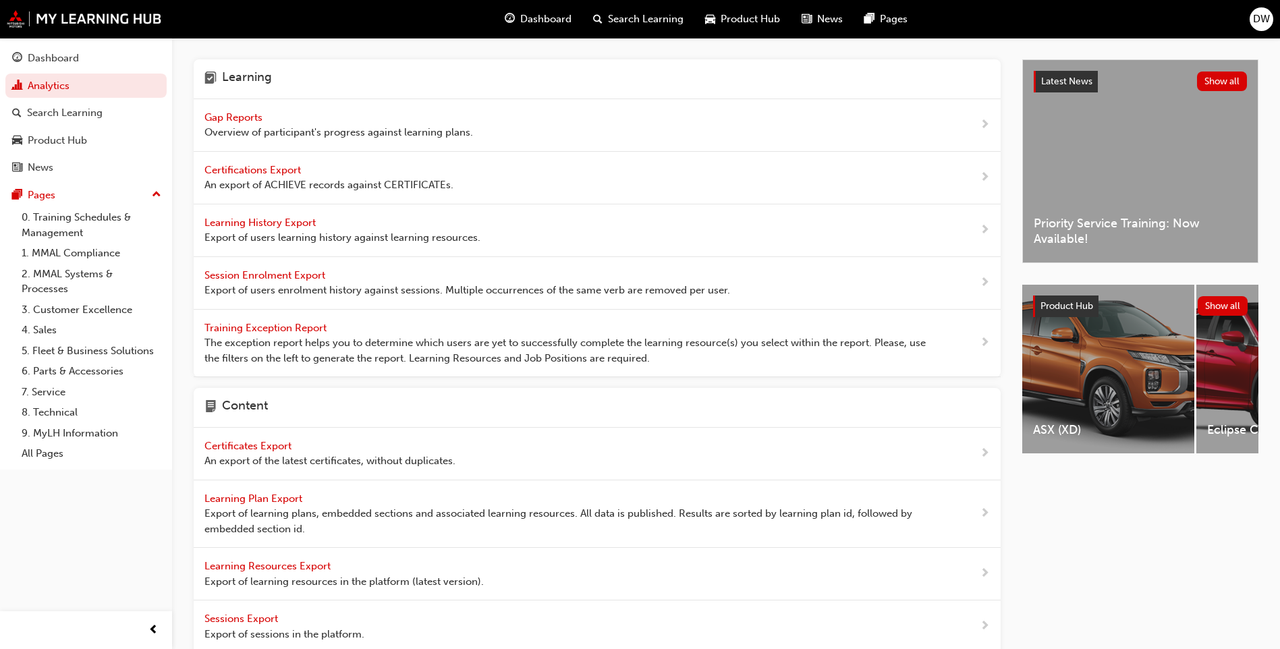
click at [243, 123] on span "Gap Reports" at bounding box center [234, 117] width 61 height 12
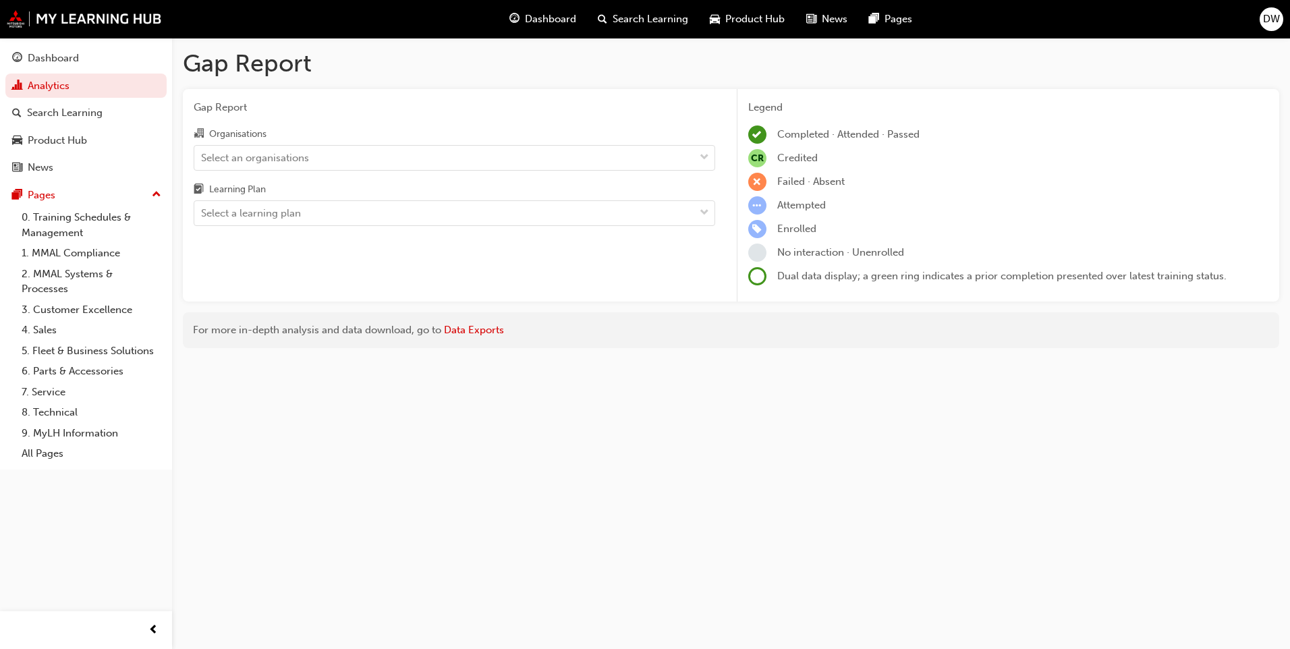
click at [286, 153] on div "Select an organisations" at bounding box center [255, 158] width 108 height 16
click at [202, 153] on input "Organisations Select an organisations" at bounding box center [201, 156] width 1 height 11
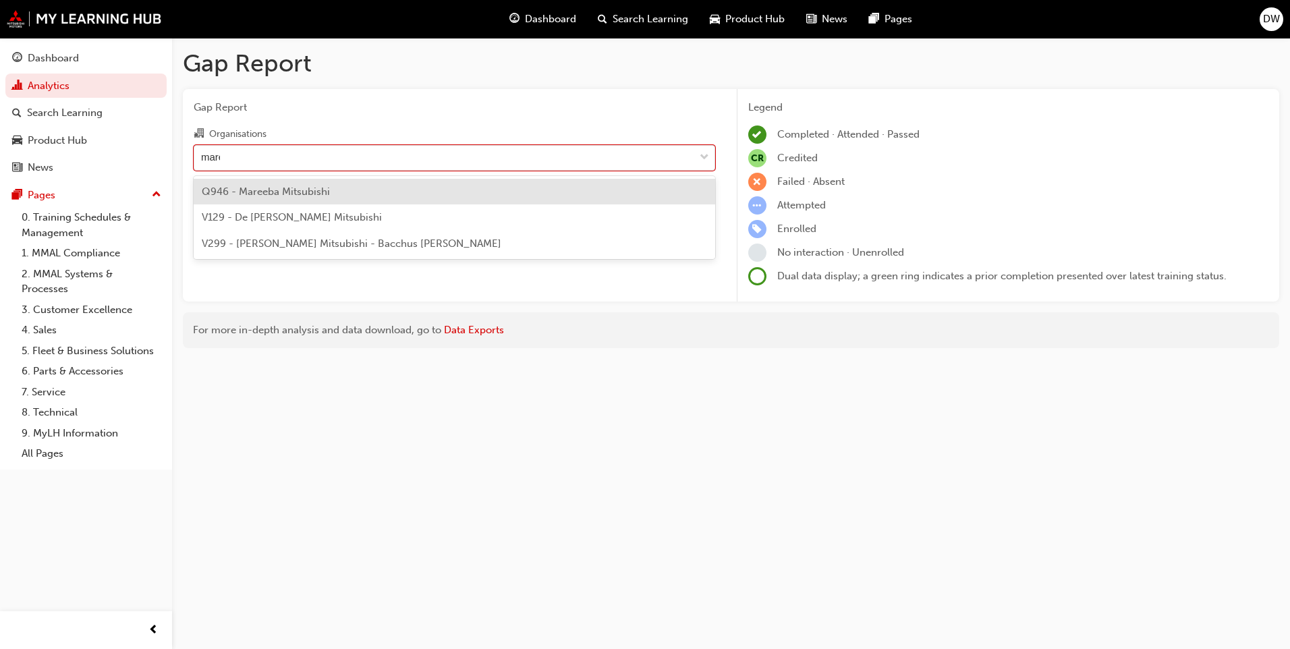
type input "maree"
click at [314, 182] on div "Q946 - Mareeba Mitsubishi" at bounding box center [455, 192] width 522 height 26
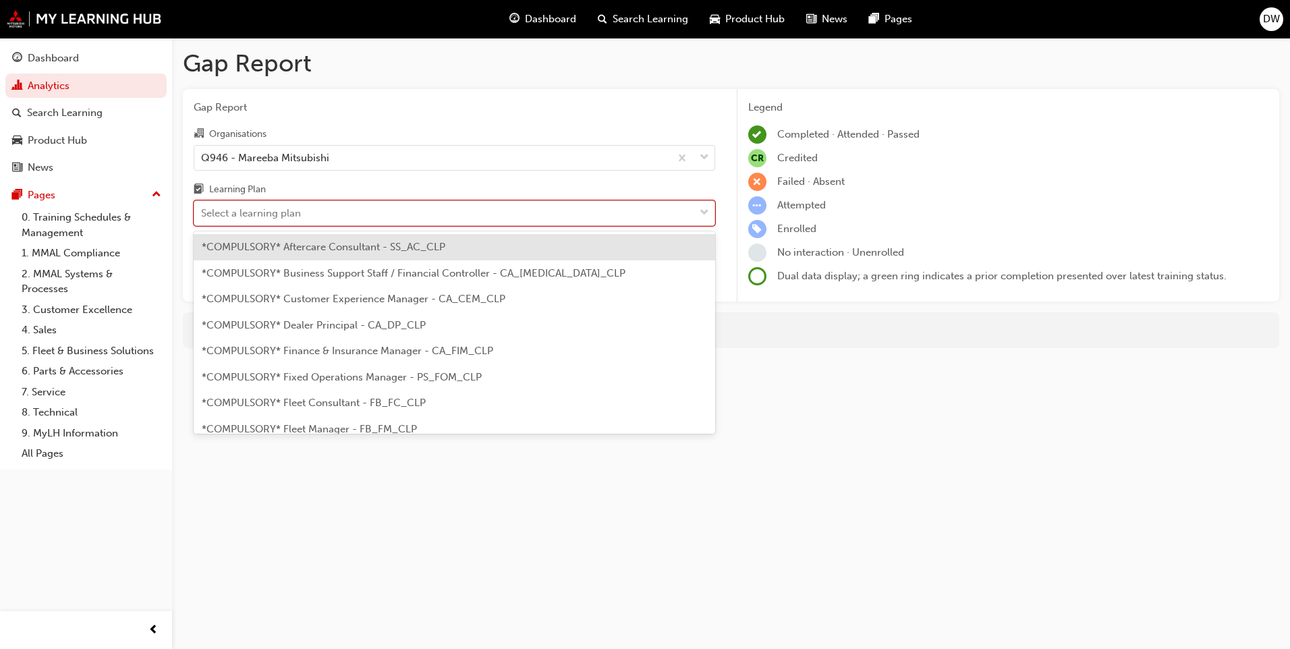
click at [316, 214] on div "Select a learning plan" at bounding box center [444, 214] width 500 height 24
click at [202, 214] on input "Learning Plan option *COMPULSORY* Aftercare Consultant - SS_AC_CLP focused, 1 o…" at bounding box center [201, 212] width 1 height 11
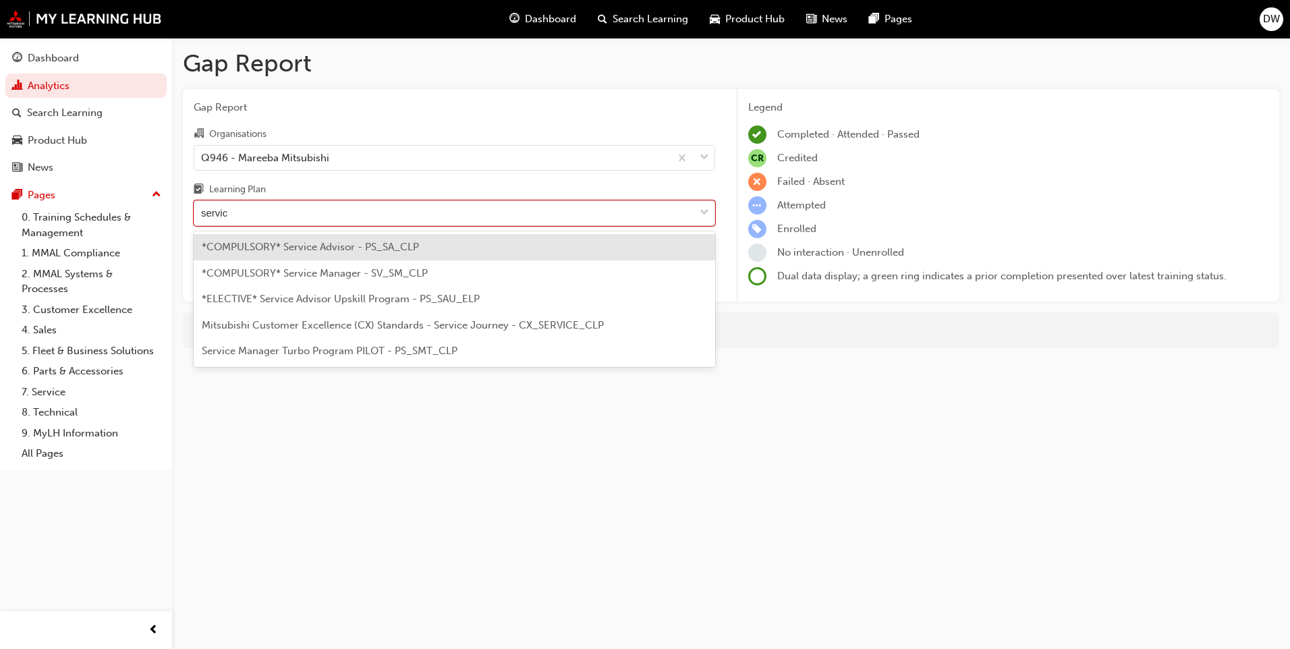
type input "service"
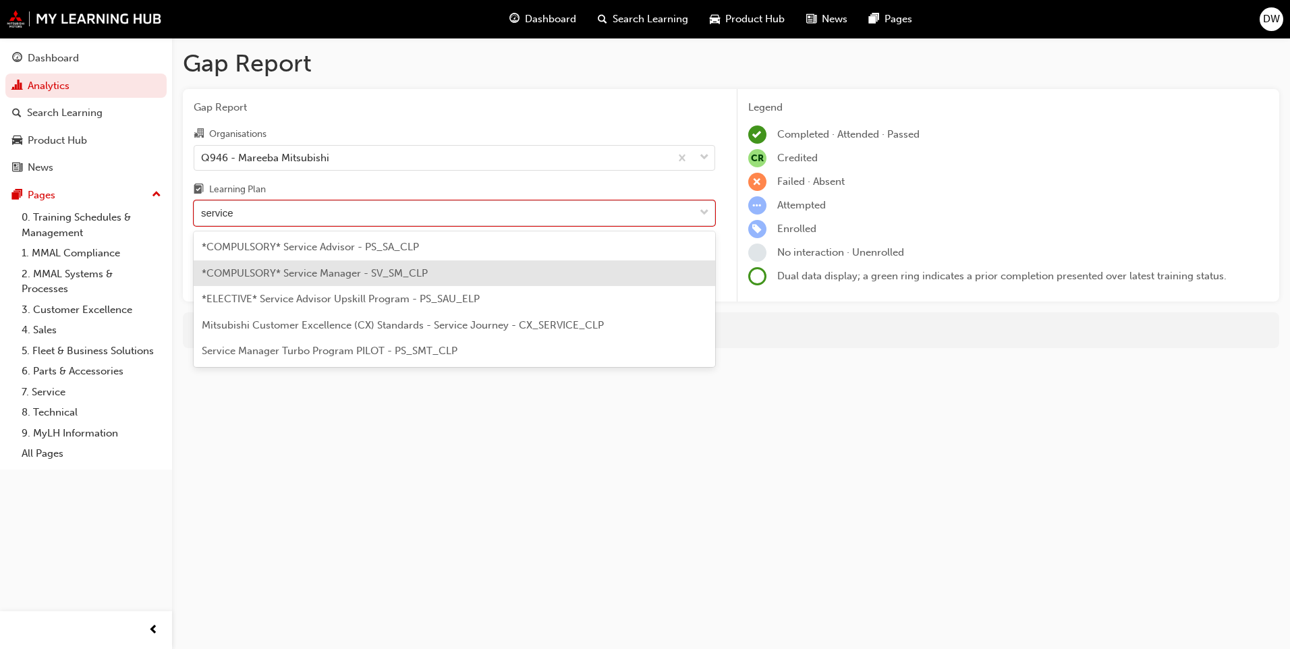
click at [339, 281] on div "*COMPULSORY* Service Manager - SV_SM_CLP" at bounding box center [455, 273] width 522 height 26
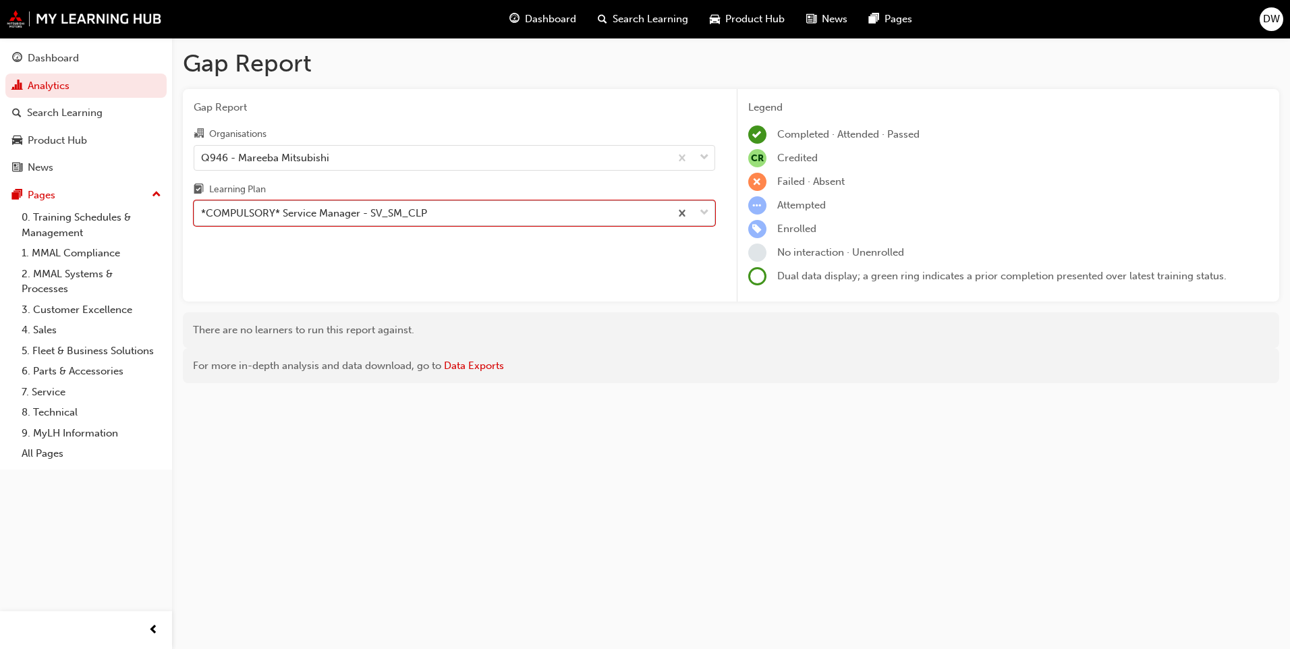
click at [280, 222] on div "*COMPULSORY* Service Manager - SV_SM_CLP" at bounding box center [432, 214] width 476 height 24
click at [202, 219] on input "Learning Plan option *COMPULSORY* Service Manager - SV_SM_CLP, selected. 0 resu…" at bounding box center [201, 212] width 1 height 11
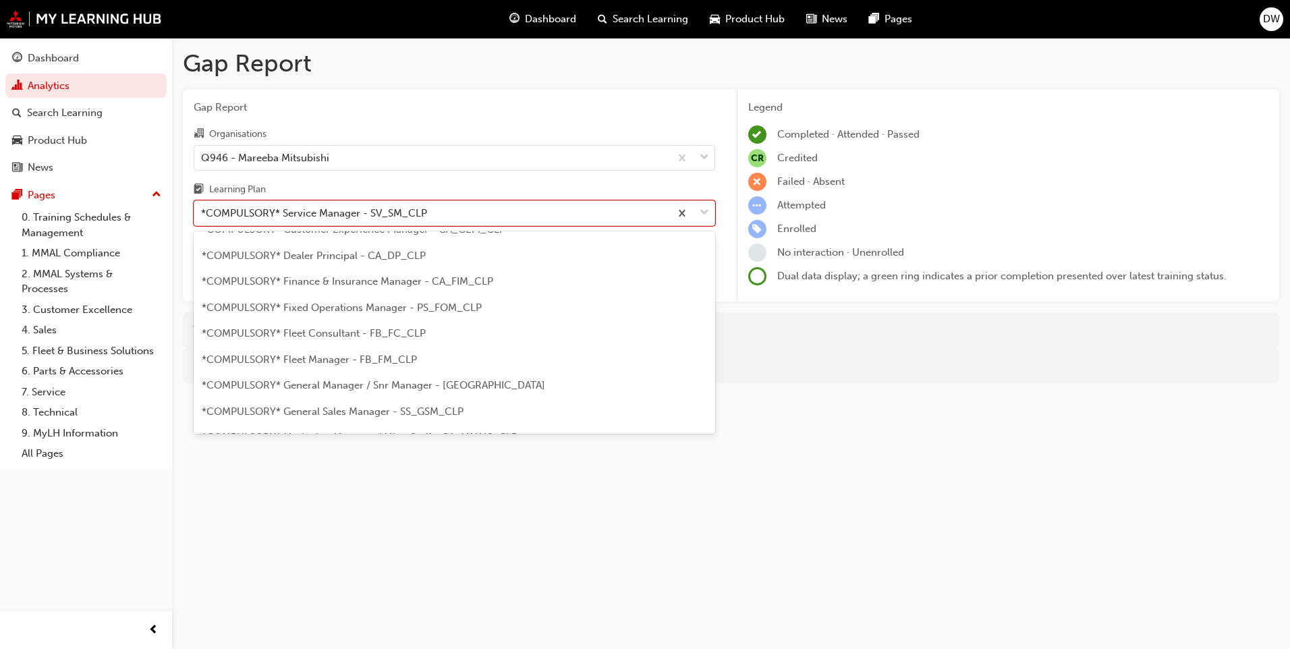
scroll to position [59, 0]
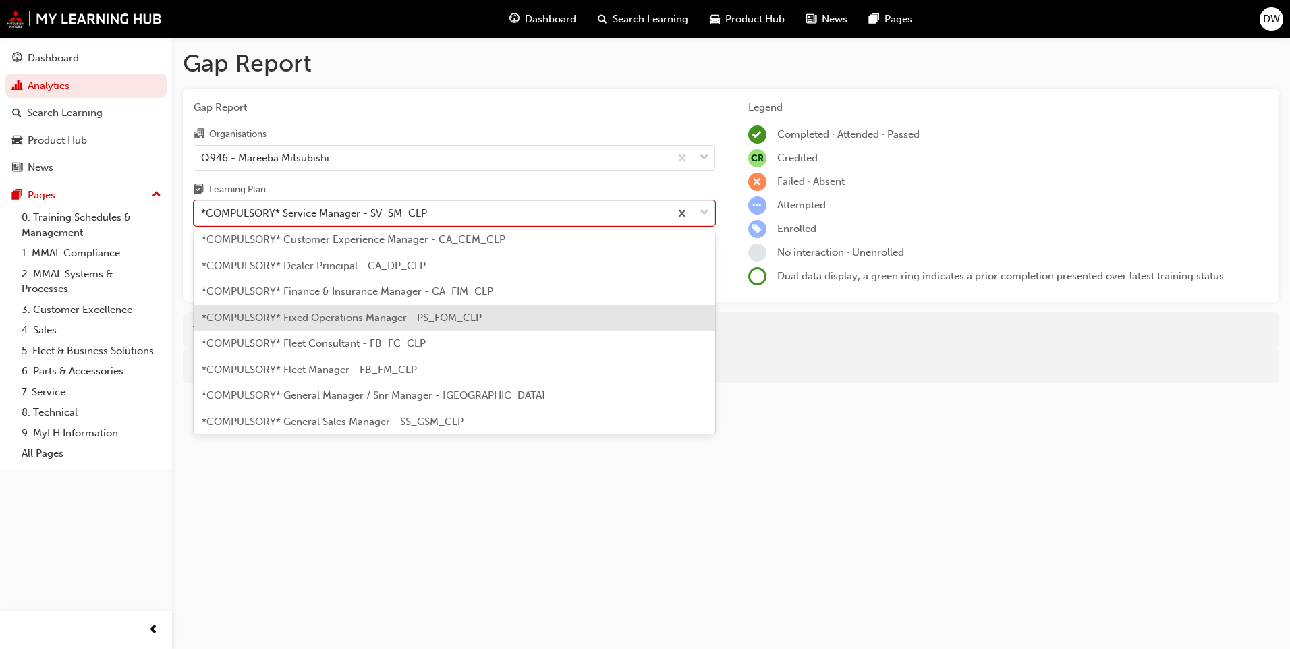
click at [309, 318] on span "*COMPULSORY* Fixed Operations Manager - PS_FOM_CLP" at bounding box center [342, 318] width 280 height 12
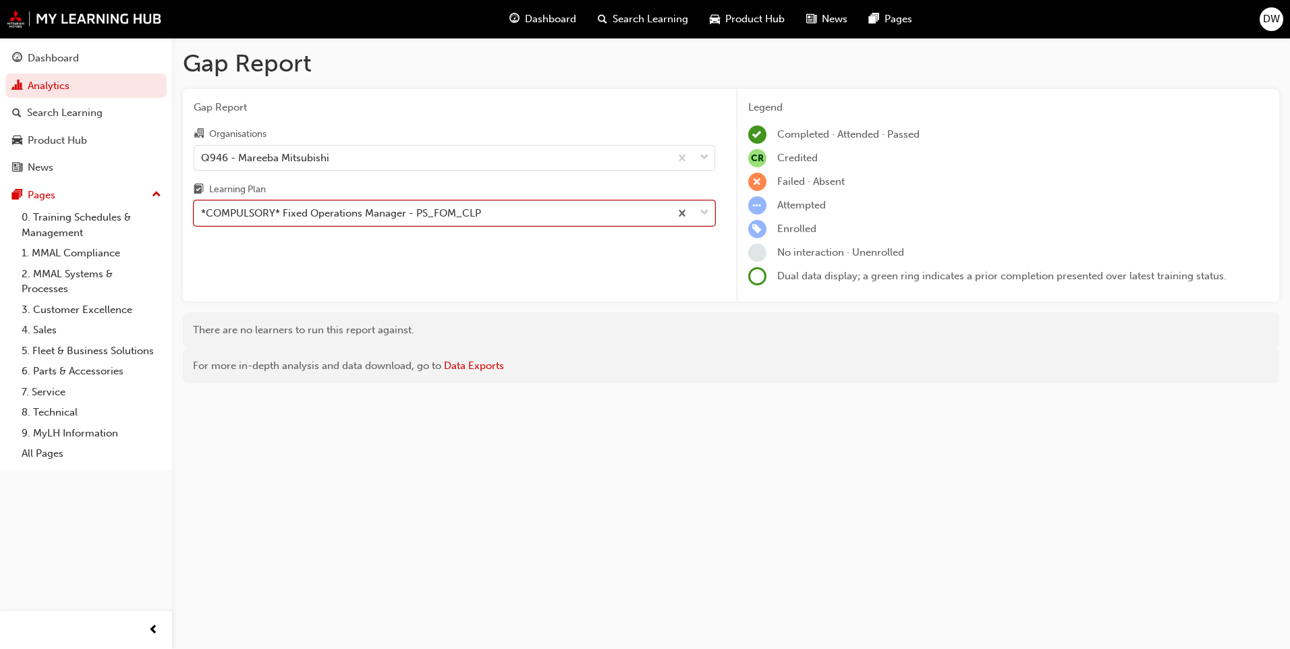
click at [306, 213] on div "*COMPULSORY* Fixed Operations Manager - PS_FOM_CLP" at bounding box center [341, 214] width 280 height 16
click at [202, 213] on input "Learning Plan option *COMPULSORY* Fixed Operations Manager - PS_FOM_CLP, select…" at bounding box center [201, 212] width 1 height 11
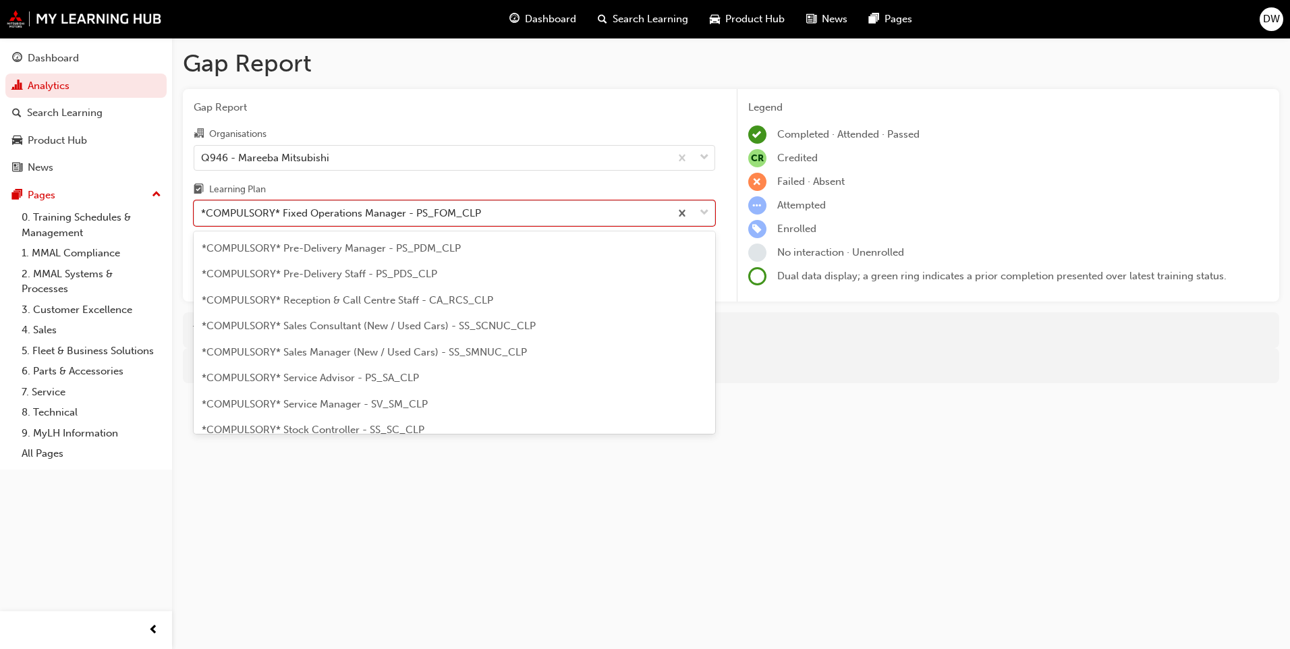
scroll to position [337, 0]
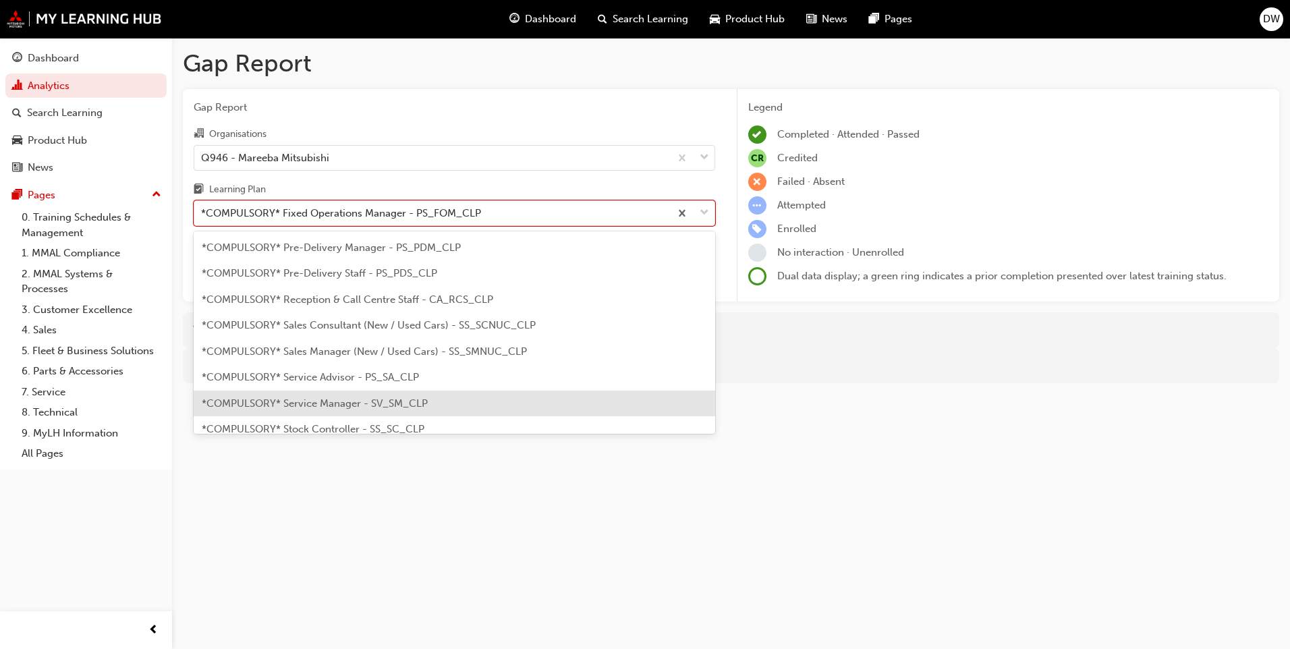
click at [375, 403] on span "*COMPULSORY* Service Manager - SV_SM_CLP" at bounding box center [315, 403] width 226 height 12
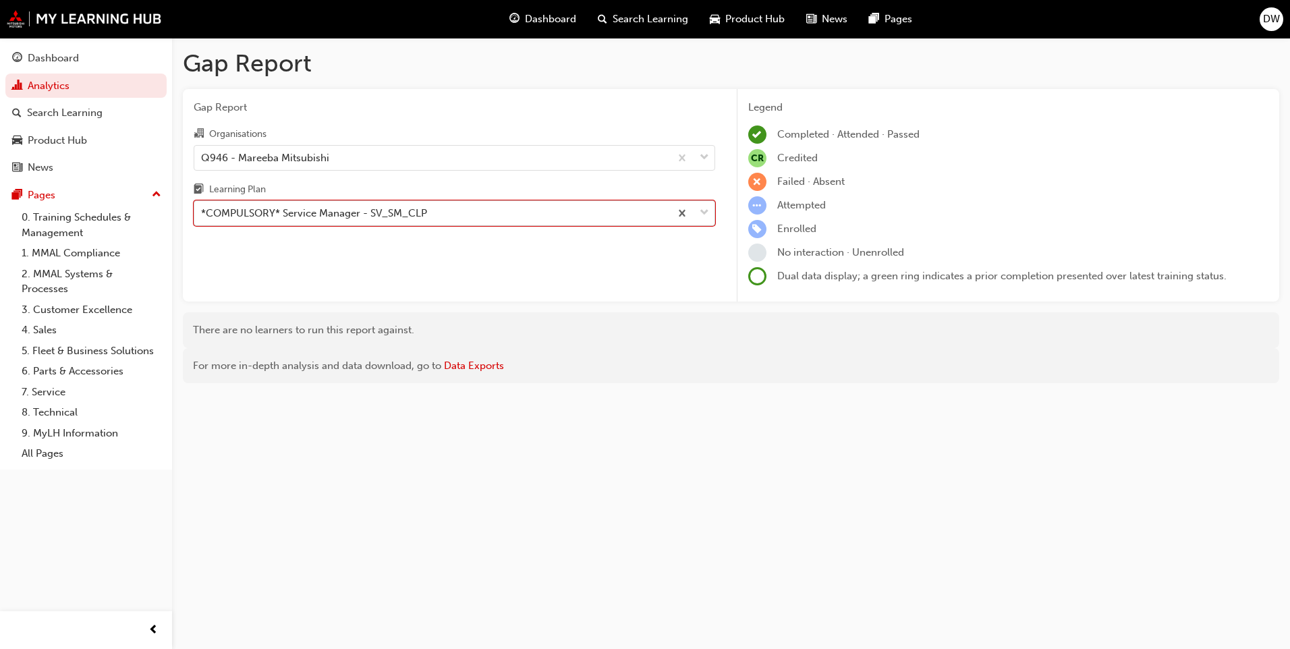
click at [350, 223] on div "*COMPULSORY* Service Manager - SV_SM_CLP" at bounding box center [432, 214] width 476 height 24
click at [202, 219] on input "Learning Plan option *COMPULSORY* Service Manager - SV_SM_CLP, selected. 0 resu…" at bounding box center [201, 212] width 1 height 11
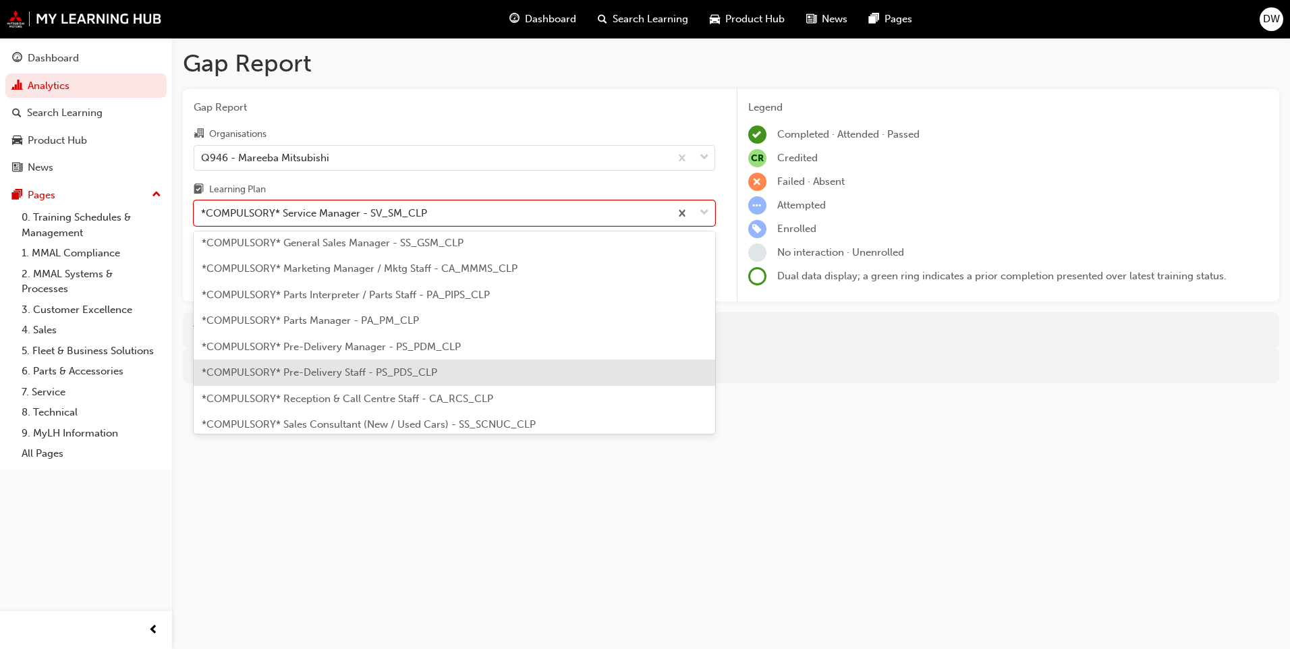
scroll to position [270, 0]
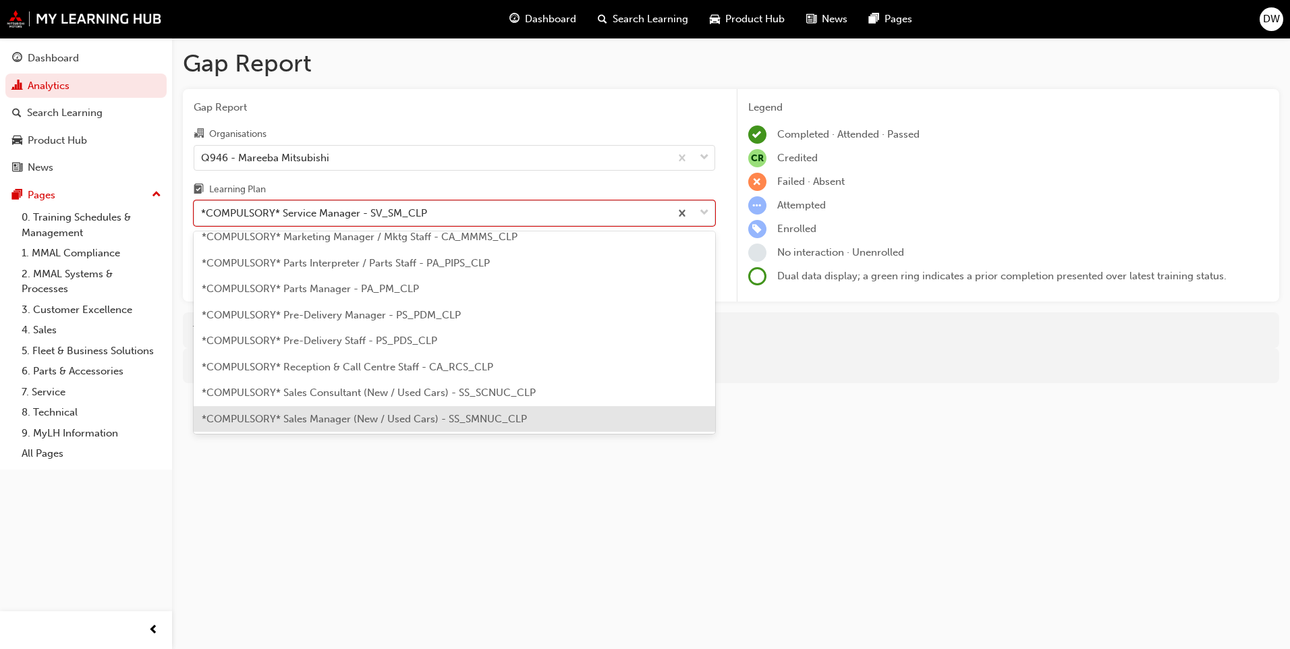
click at [343, 413] on span "*COMPULSORY* Sales Manager (New / Used Cars) - SS_SMNUC_CLP" at bounding box center [364, 419] width 325 height 12
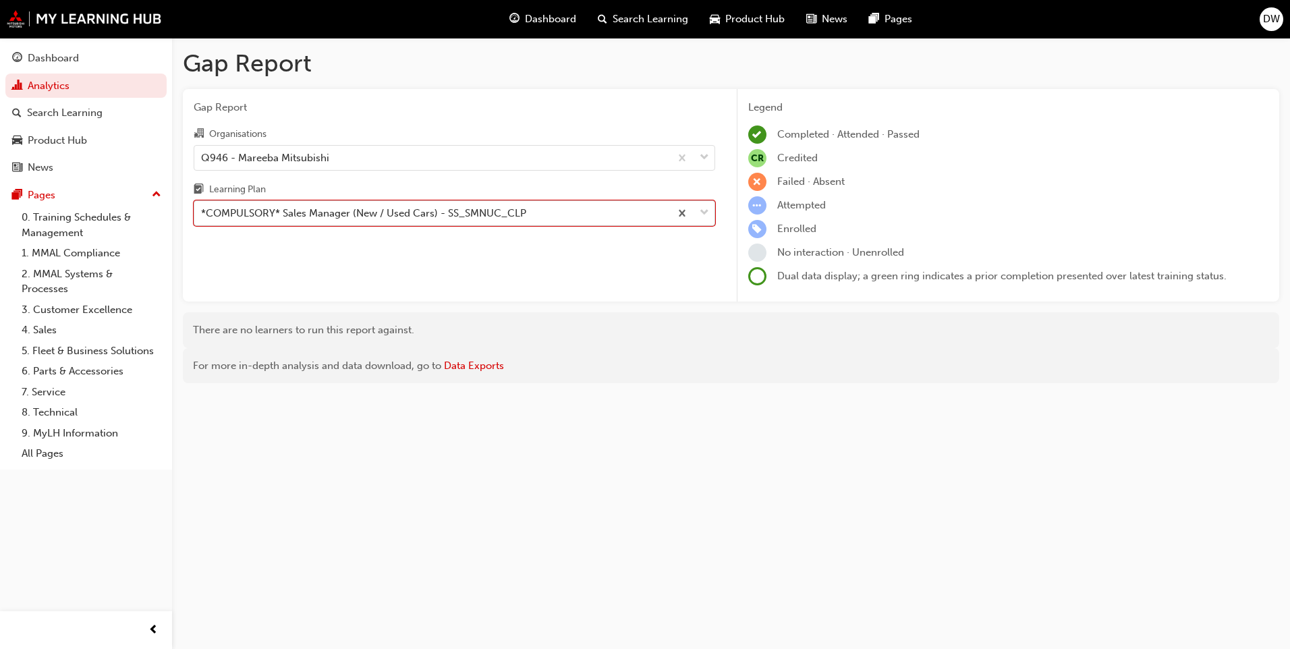
click at [374, 216] on div "*COMPULSORY* Sales Manager (New / Used Cars) - SS_SMNUC_CLP" at bounding box center [363, 214] width 325 height 16
click at [202, 216] on input "Learning Plan option *COMPULSORY* Sales Manager (New / Used Cars) - SS_SMNUC_CL…" at bounding box center [201, 212] width 1 height 11
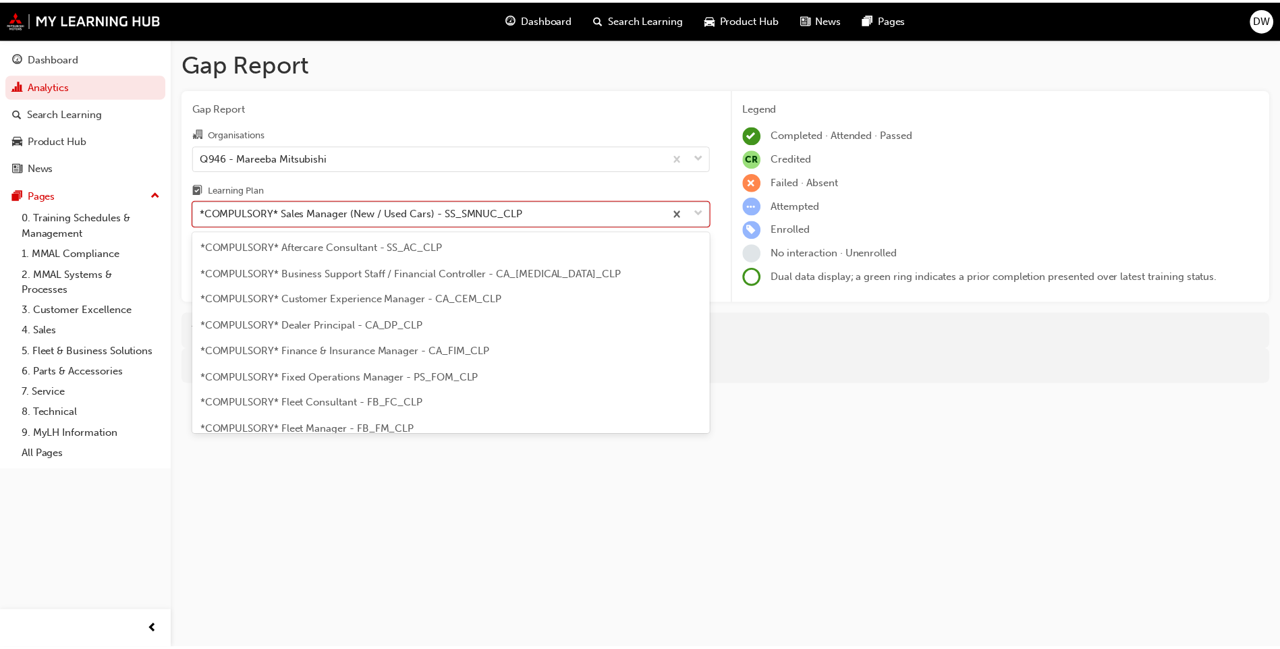
scroll to position [277, 0]
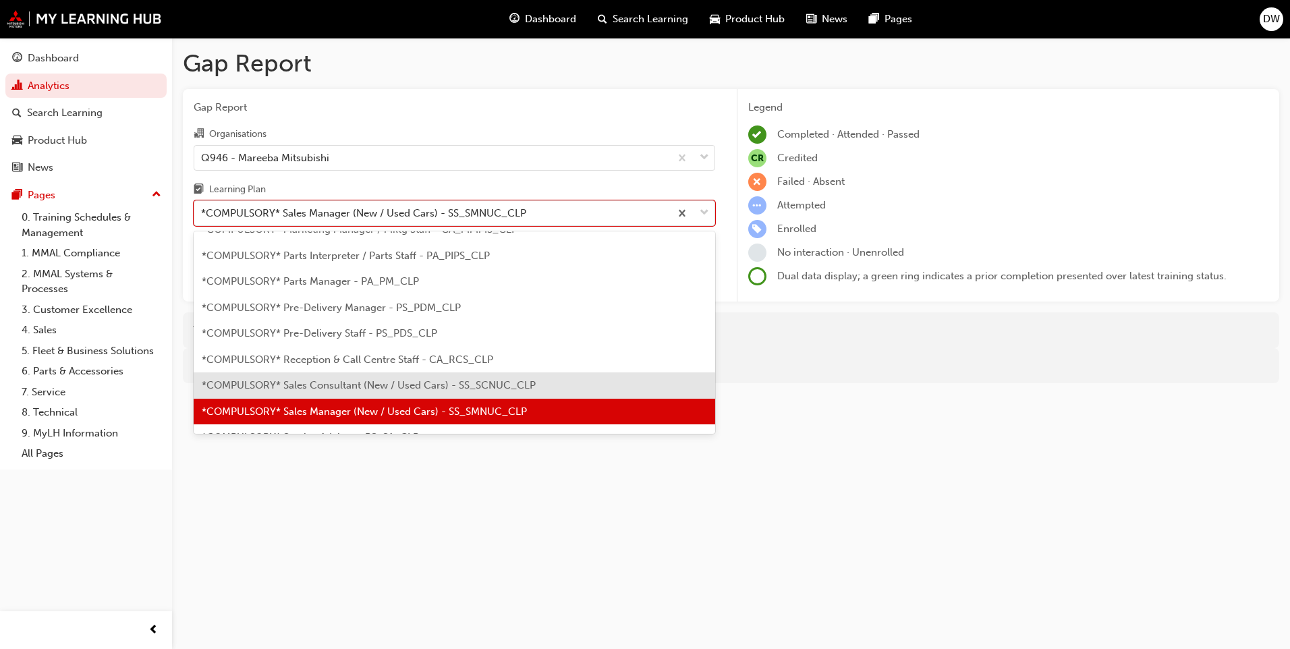
click at [362, 381] on span "*COMPULSORY* Sales Consultant (New / Used Cars) - SS_SCNUC_CLP" at bounding box center [369, 385] width 334 height 12
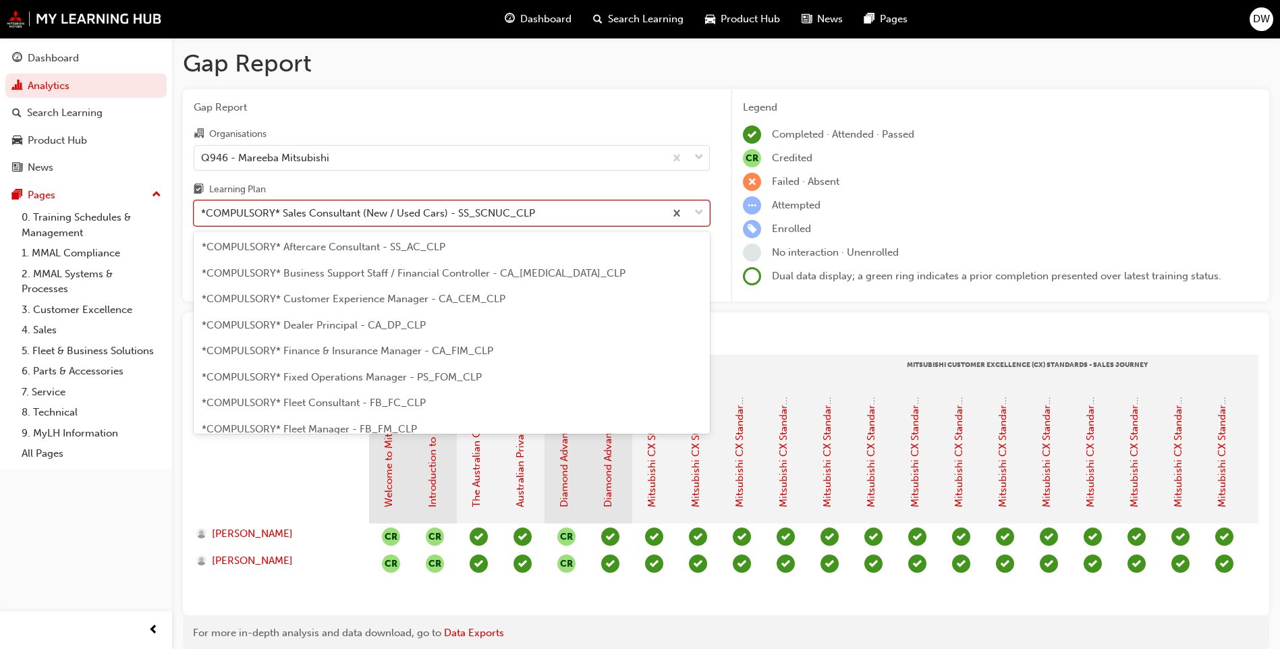
click at [370, 217] on div "*COMPULSORY* Sales Consultant (New / Used Cars) - SS_SCNUC_CLP" at bounding box center [368, 214] width 334 height 16
click at [202, 217] on input "Learning Plan option *COMPULSORY* Sales Consultant (New / Used Cars) - SS_SCNUC…" at bounding box center [201, 212] width 1 height 11
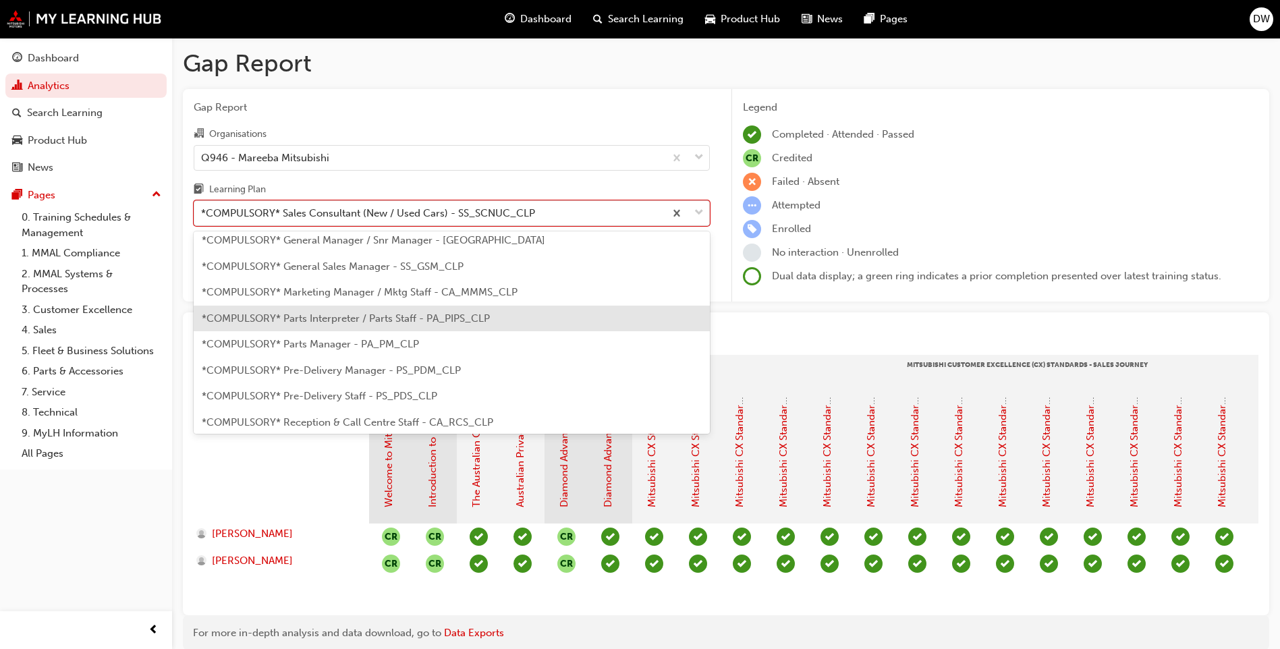
scroll to position [184, 0]
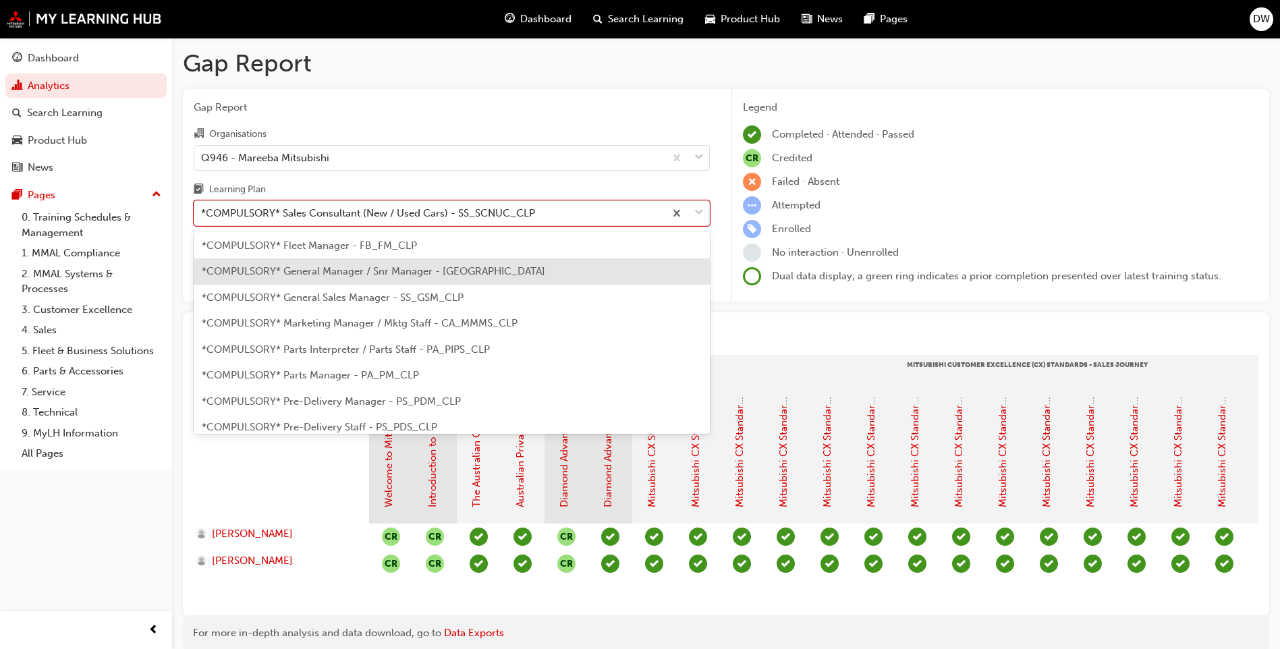
click at [318, 274] on span "*COMPULSORY* General Manager / Snr Manager - CA_GM_CLP" at bounding box center [373, 271] width 343 height 12
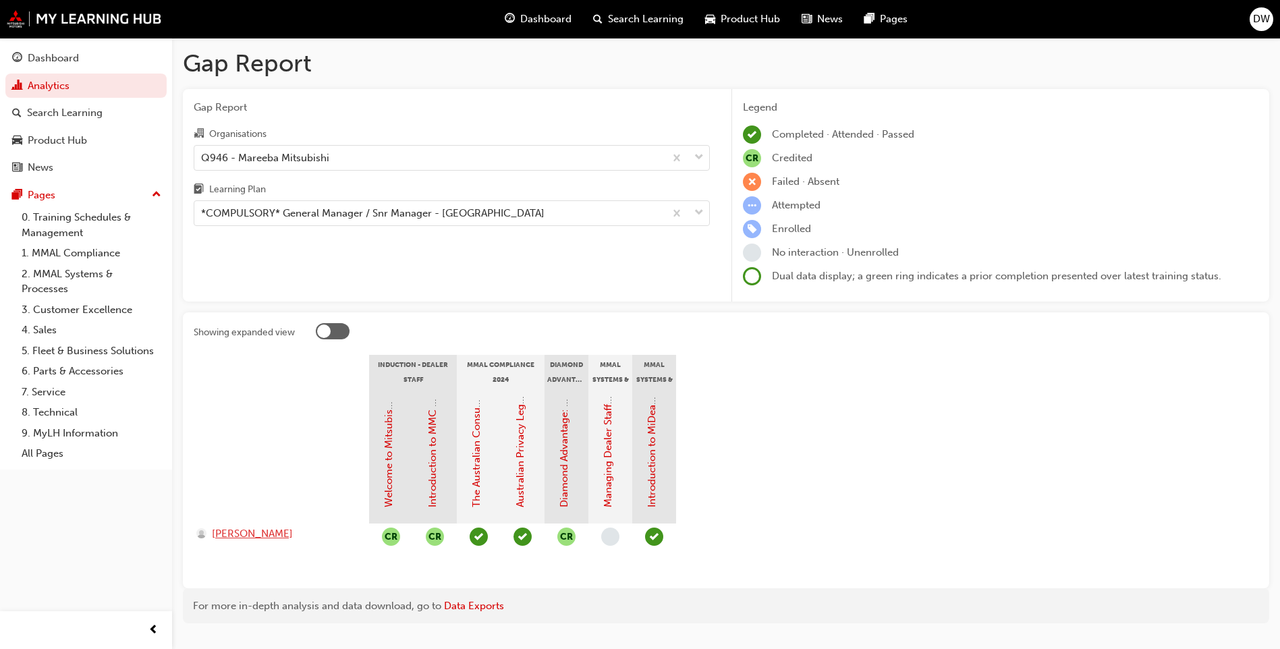
click at [262, 534] on span "PETER ACHA" at bounding box center [252, 534] width 81 height 16
click at [325, 333] on div at bounding box center [323, 331] width 13 height 13
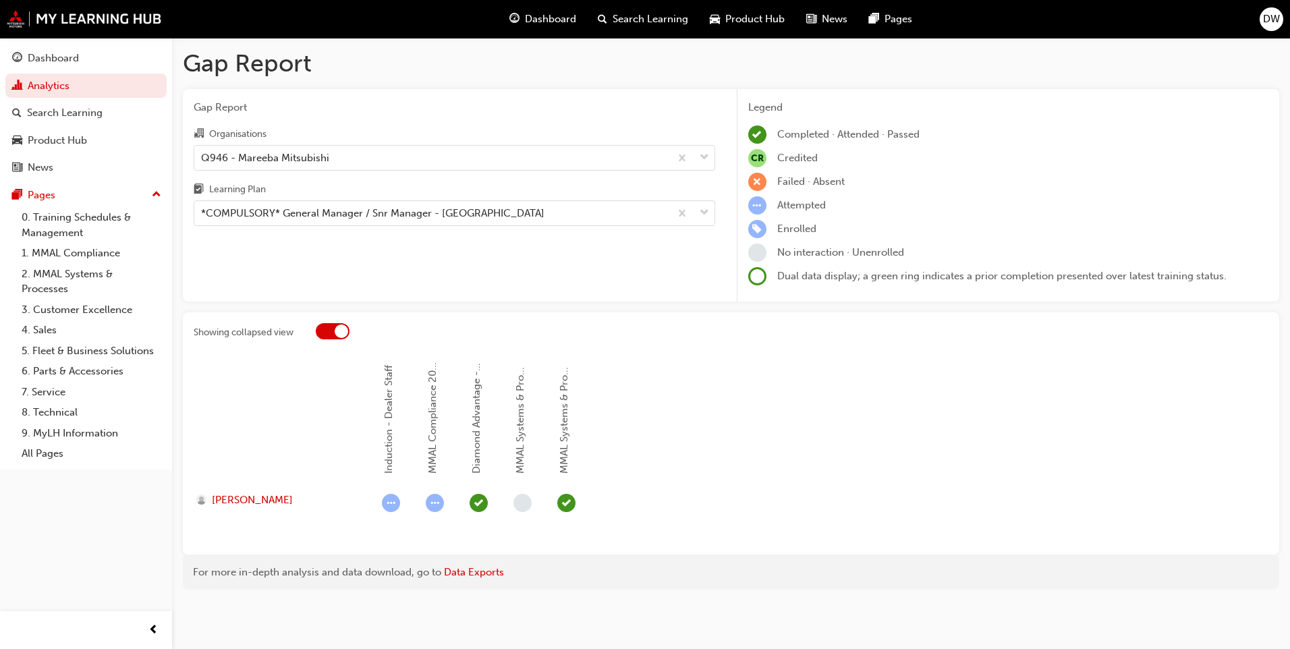
click at [325, 333] on div at bounding box center [333, 331] width 34 height 16
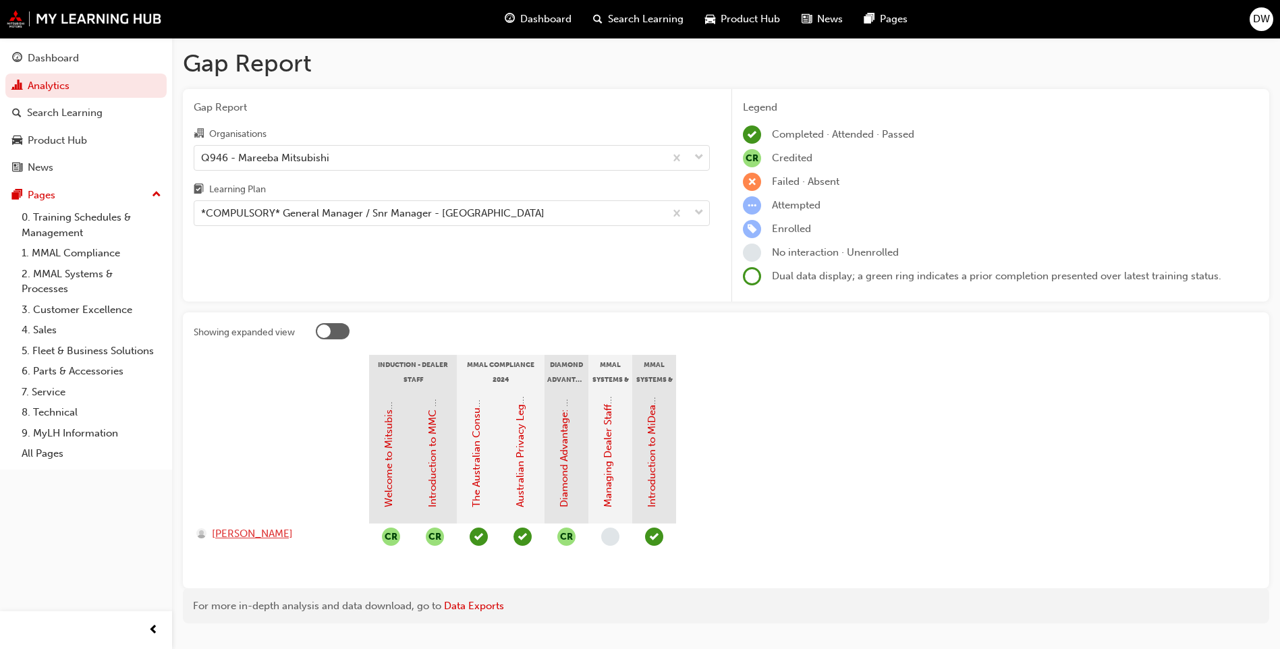
click at [252, 532] on span "PETER ACHA" at bounding box center [252, 534] width 81 height 16
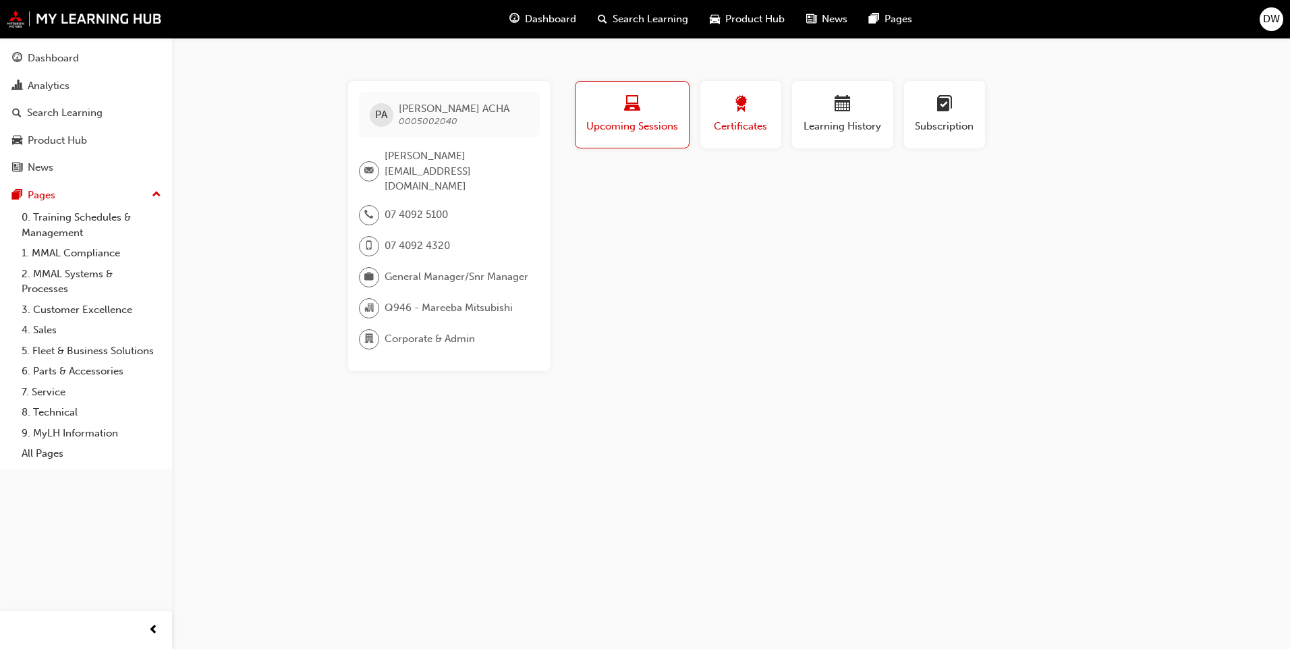
click at [745, 99] on span "award-icon" at bounding box center [741, 105] width 16 height 18
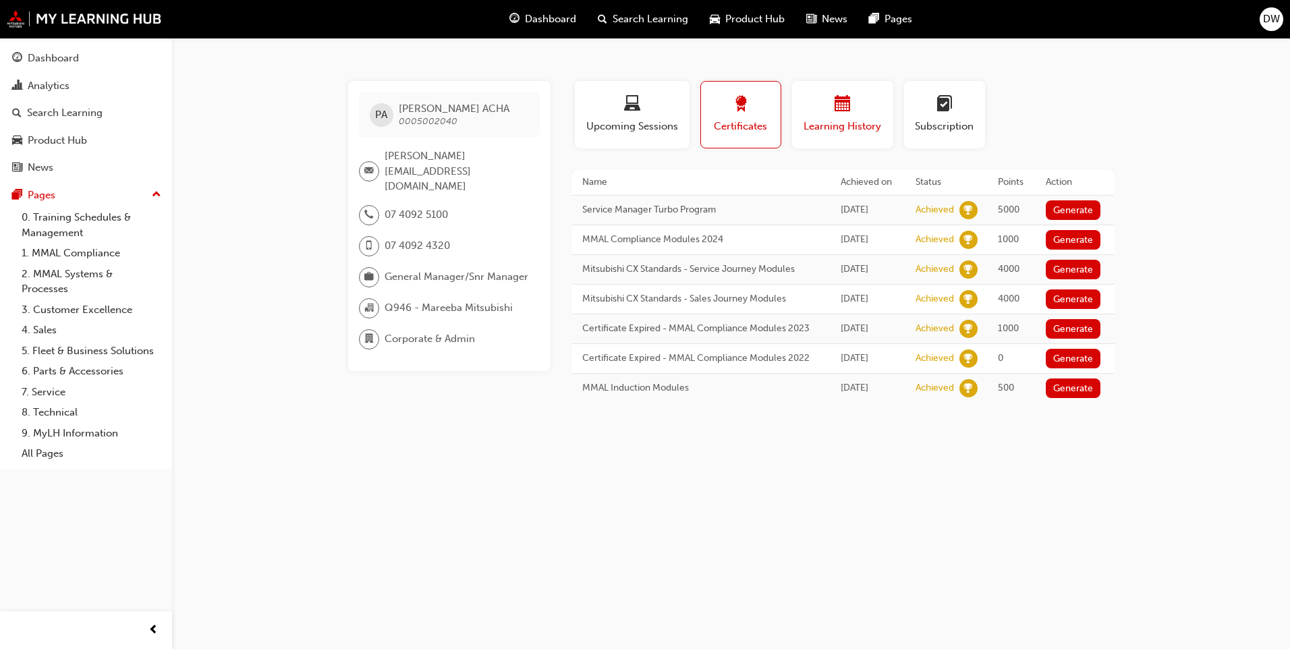
click at [820, 108] on div "button" at bounding box center [842, 106] width 81 height 21
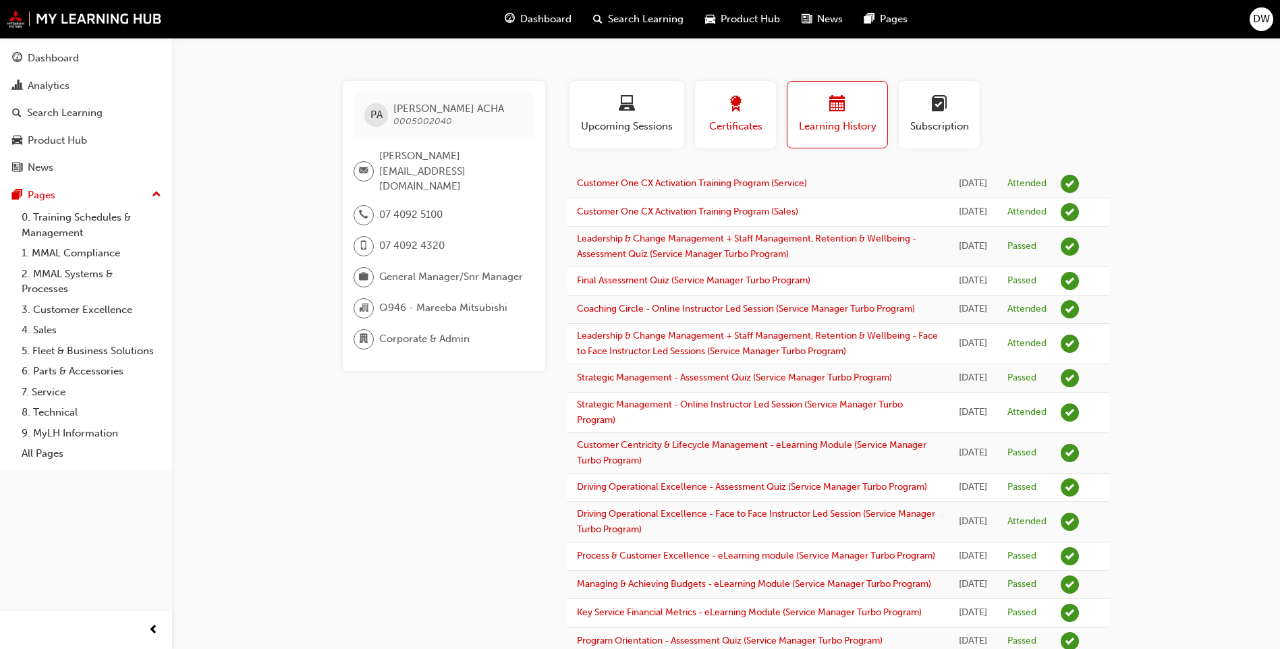
click at [756, 108] on div "button" at bounding box center [735, 106] width 61 height 21
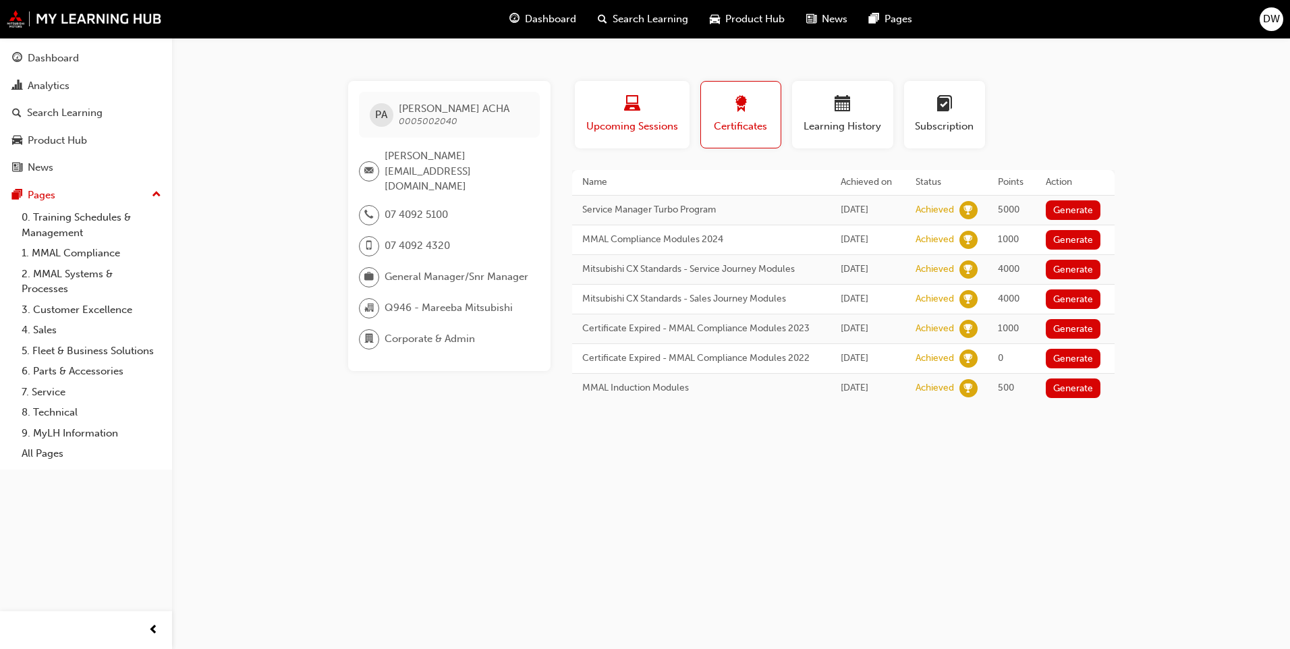
click at [678, 112] on div "button" at bounding box center [632, 106] width 94 height 21
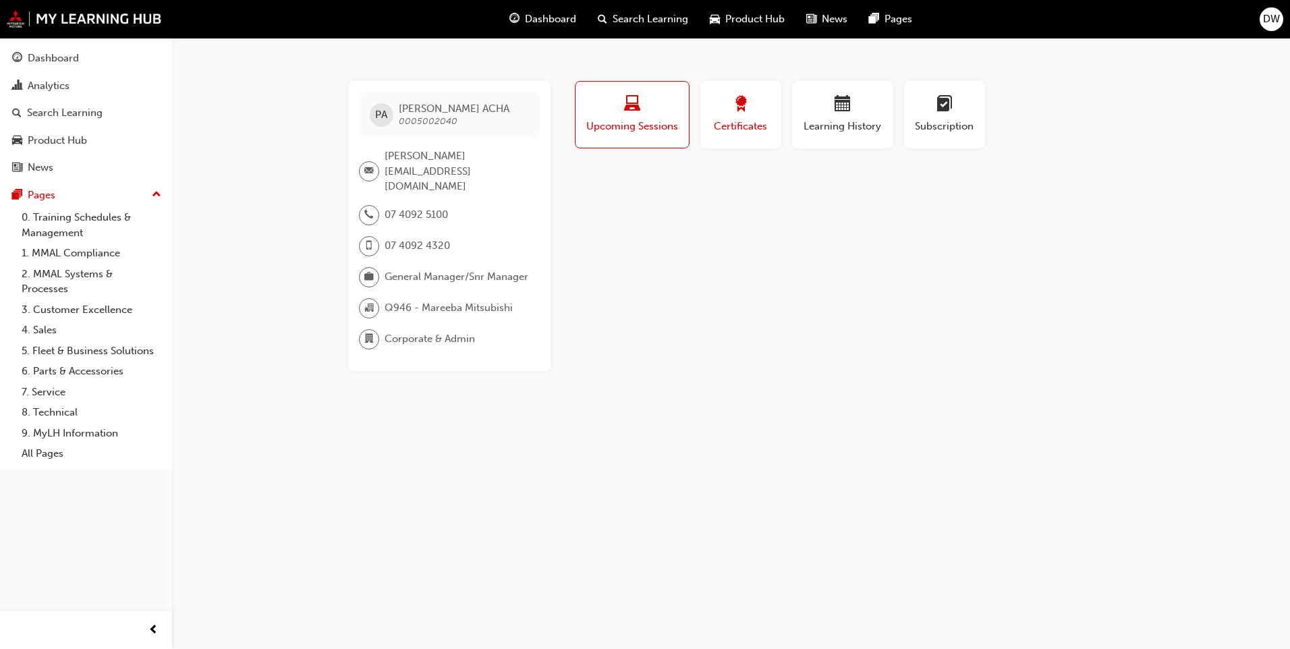
click at [731, 108] on div "button" at bounding box center [741, 106] width 61 height 21
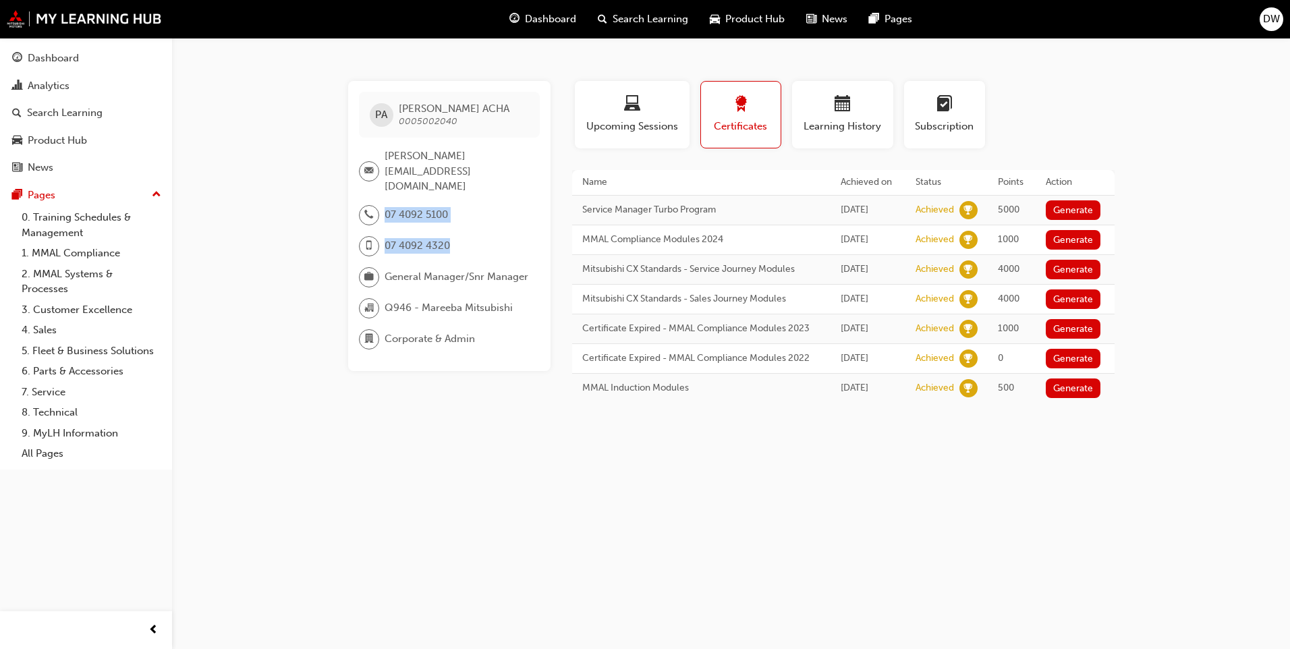
drag, startPoint x: 452, startPoint y: 218, endPoint x: 371, endPoint y: 179, distance: 89.6
click at [371, 205] on div "07 4092 5100 07 4092 4320" at bounding box center [449, 236] width 181 height 62
drag, startPoint x: 371, startPoint y: 179, endPoint x: 197, endPoint y: 155, distance: 175.9
click at [196, 155] on div "PA PETER ACHA 0005002040 peter@mareebamm.com.au 07 4092 5100 07 4092 4320 Gener…" at bounding box center [645, 324] width 1290 height 649
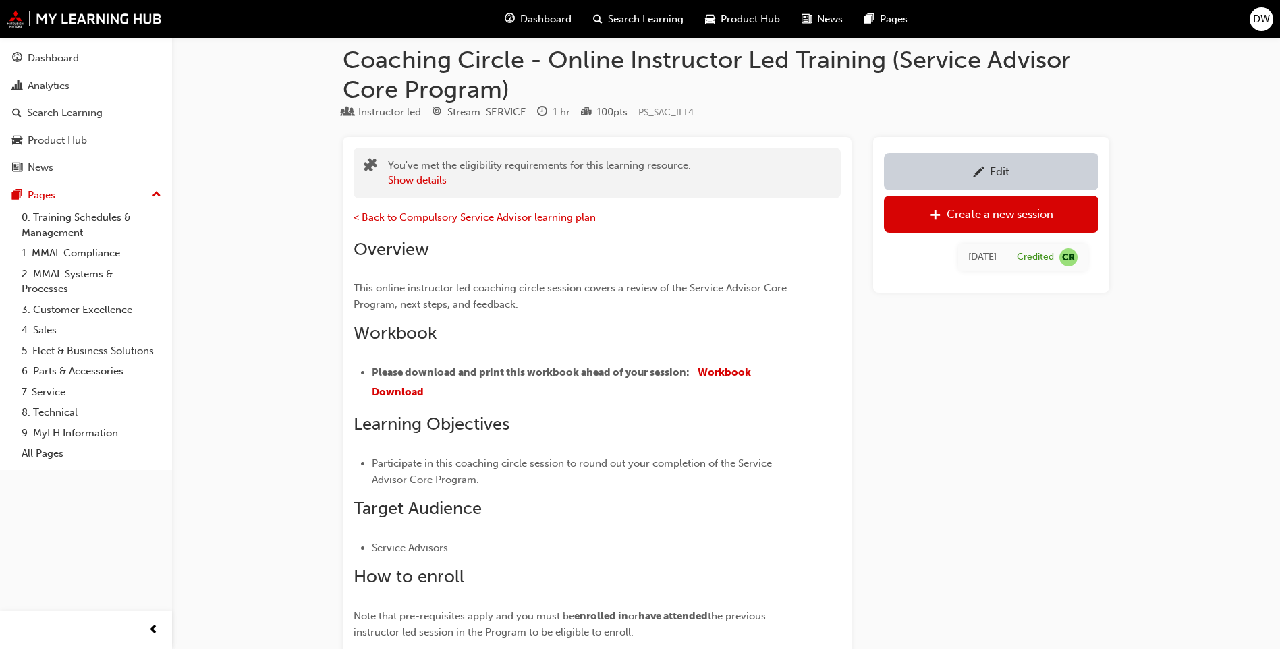
scroll to position [12, 0]
